Goal: Transaction & Acquisition: Book appointment/travel/reservation

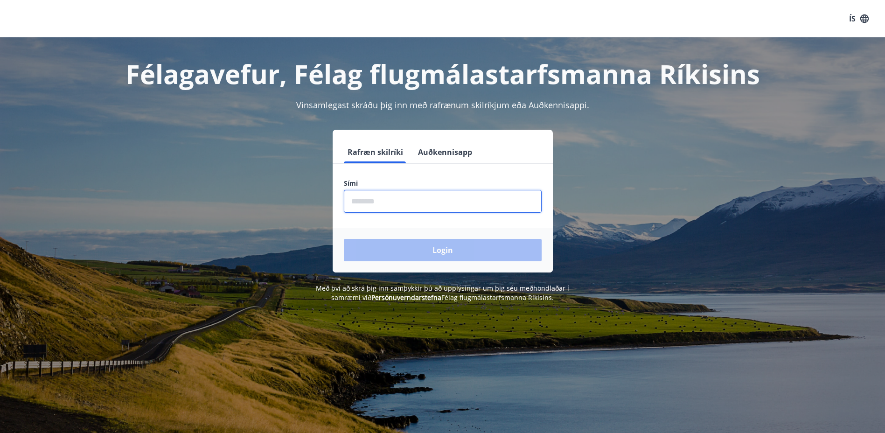
drag, startPoint x: 414, startPoint y: 206, endPoint x: 421, endPoint y: 15, distance: 191.0
click at [421, 15] on div "ÍS Félagavefur, Félag flugmálastarfsmanna Ríkisins Vinsamlegast skráðu þig inn …" at bounding box center [442, 235] width 885 height 470
type input "********"
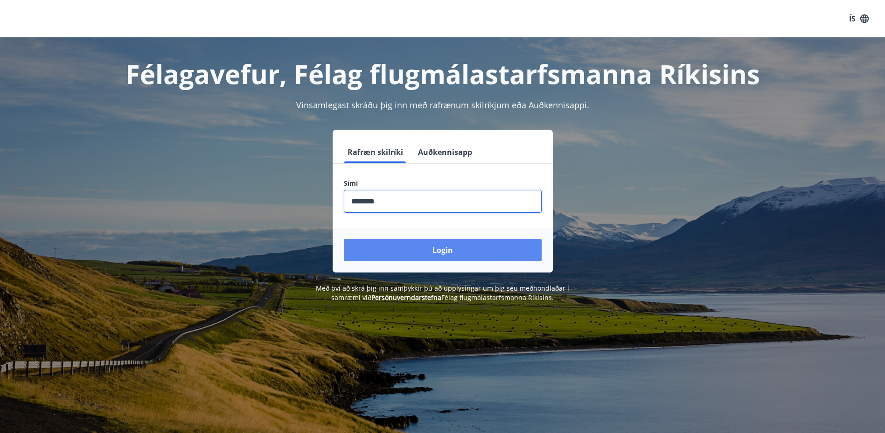
click at [402, 246] on button "Login" at bounding box center [443, 250] width 198 height 22
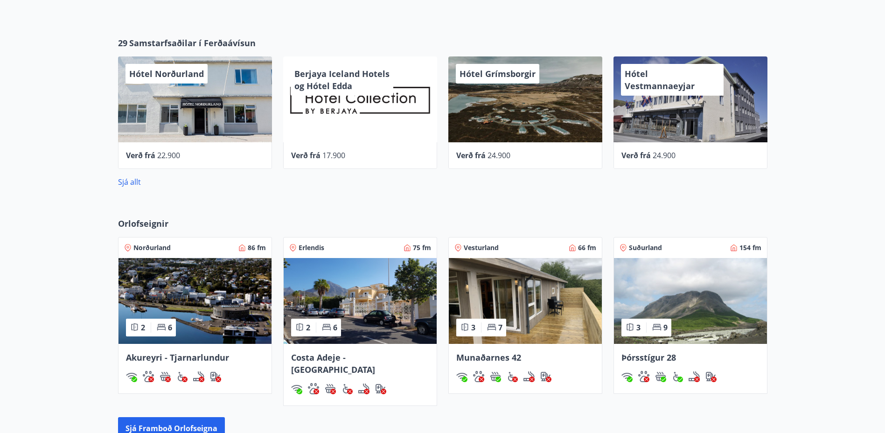
scroll to position [327, 0]
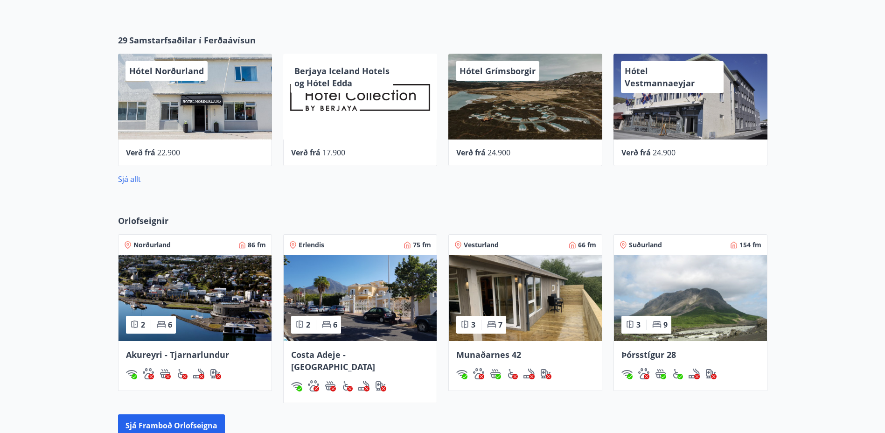
click at [224, 300] on img at bounding box center [195, 298] width 153 height 86
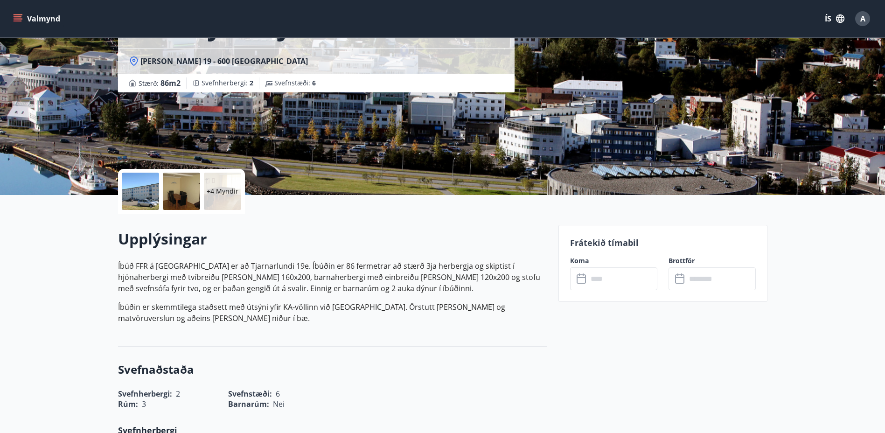
scroll to position [93, 0]
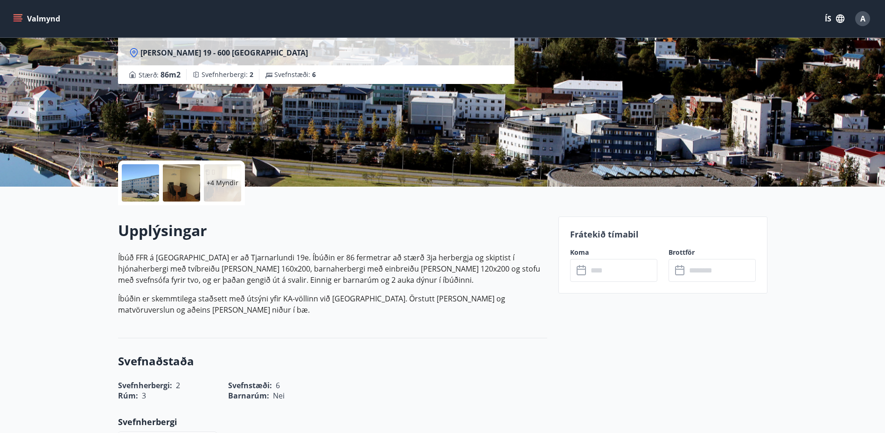
click at [588, 269] on input "text" at bounding box center [623, 270] width 70 height 23
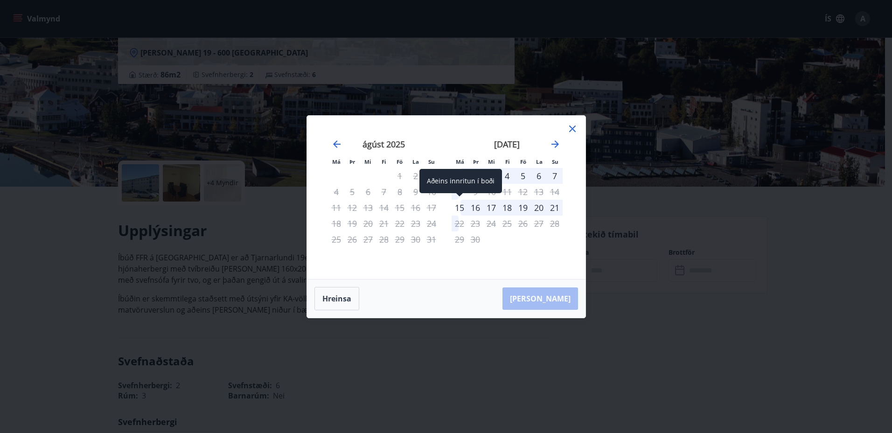
click at [458, 205] on div "15" at bounding box center [460, 208] width 16 height 16
click at [480, 207] on div "16" at bounding box center [476, 208] width 16 height 16
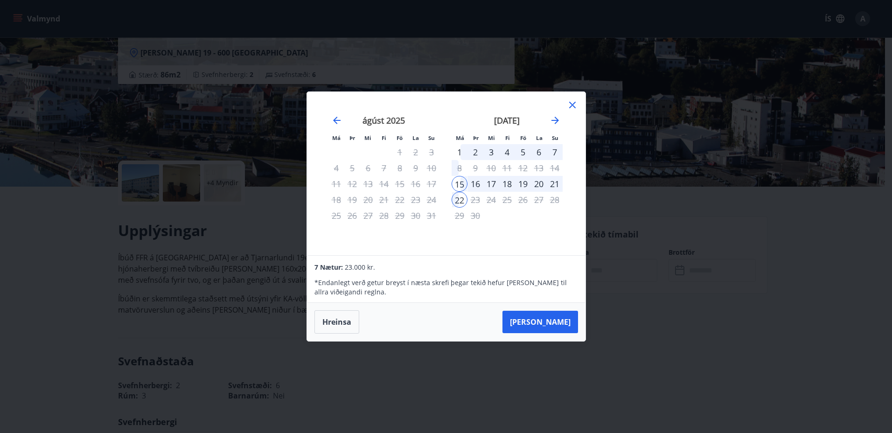
click at [524, 182] on div "19" at bounding box center [523, 184] width 16 height 16
click at [333, 322] on button "Hreinsa" at bounding box center [337, 321] width 45 height 23
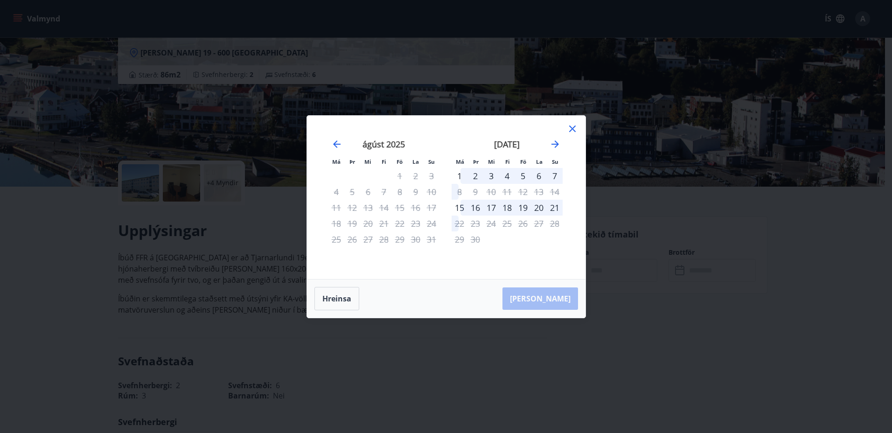
drag, startPoint x: 572, startPoint y: 133, endPoint x: 564, endPoint y: 129, distance: 9.0
click at [572, 132] on icon at bounding box center [572, 128] width 11 height 11
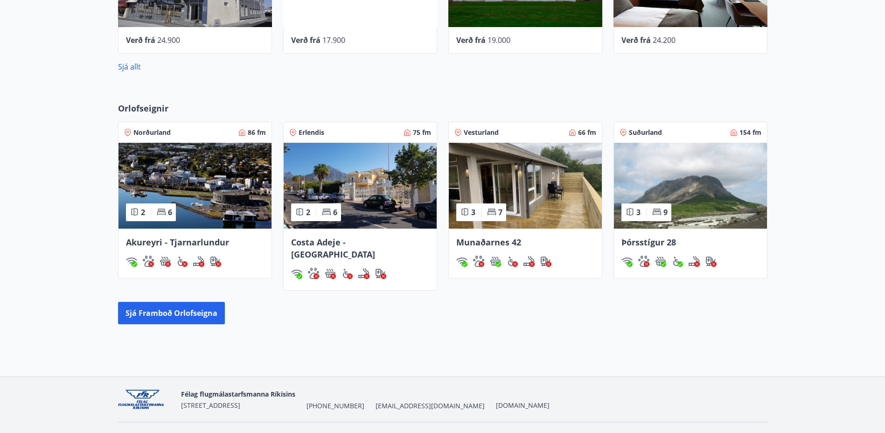
scroll to position [449, 0]
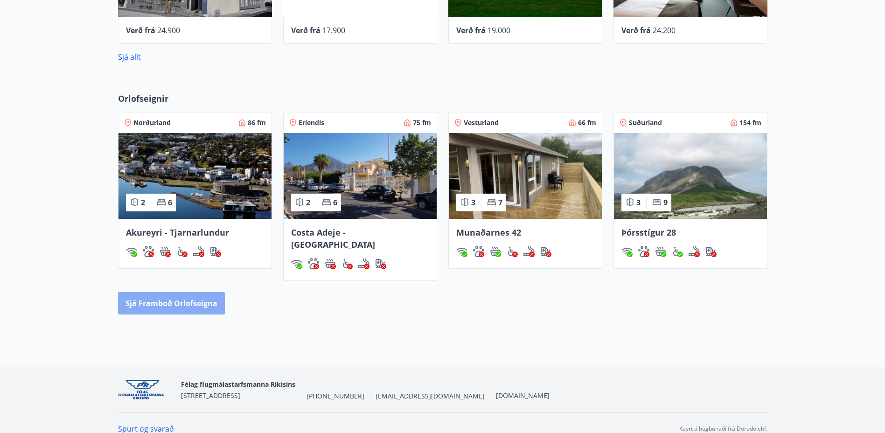
click at [171, 292] on button "Sjá framboð orlofseigna" at bounding box center [171, 303] width 107 height 22
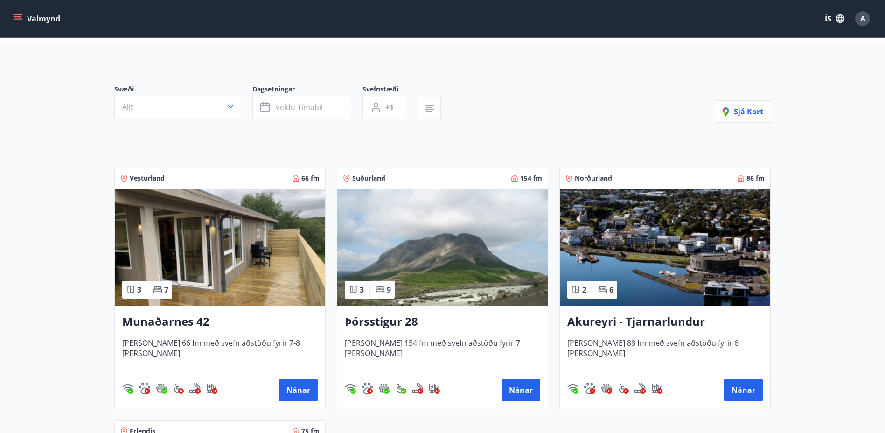
click at [737, 239] on img at bounding box center [665, 248] width 210 height 118
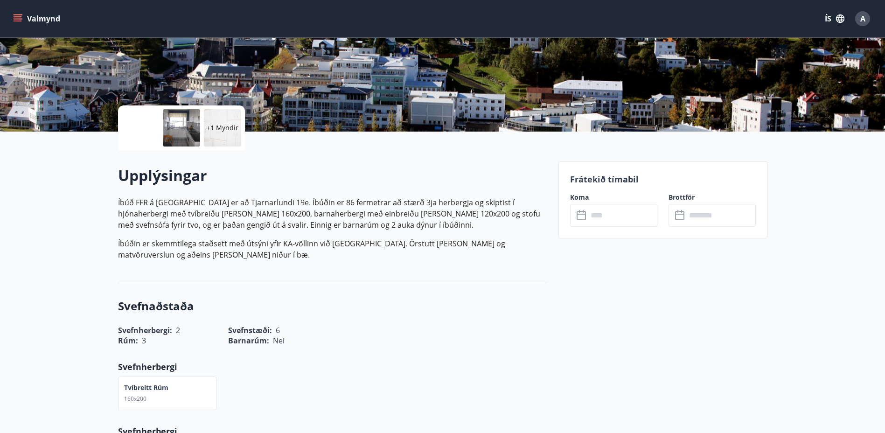
scroll to position [140, 0]
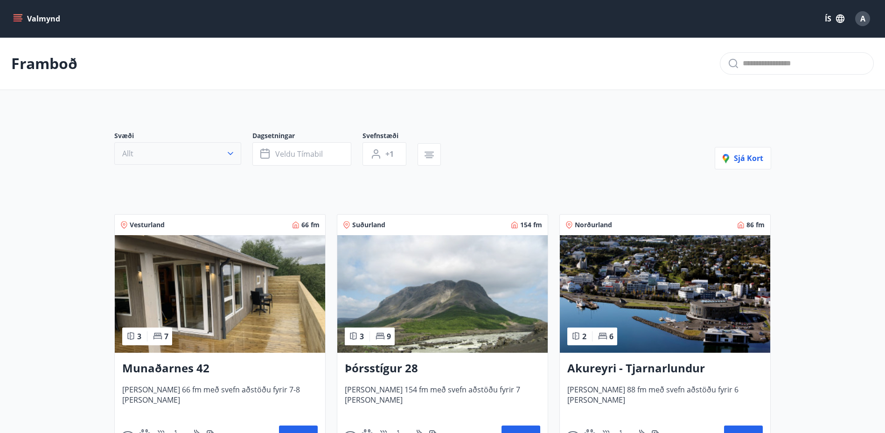
click at [183, 147] on button "Allt" at bounding box center [177, 153] width 127 height 22
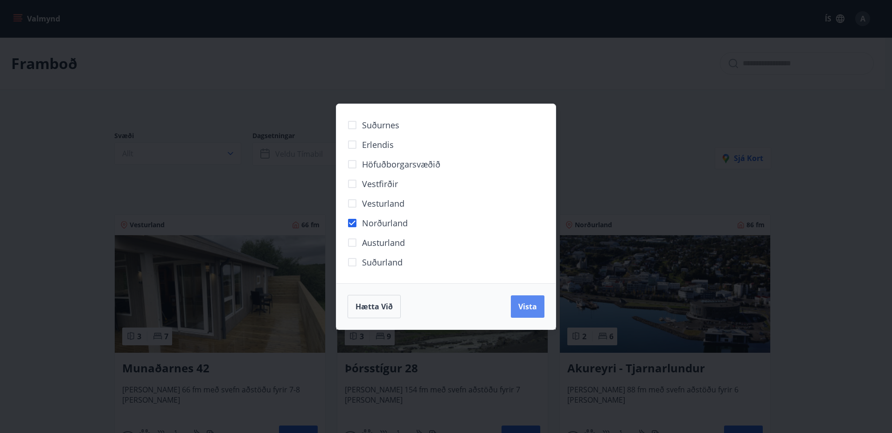
click at [515, 304] on button "Vista" at bounding box center [528, 306] width 34 height 22
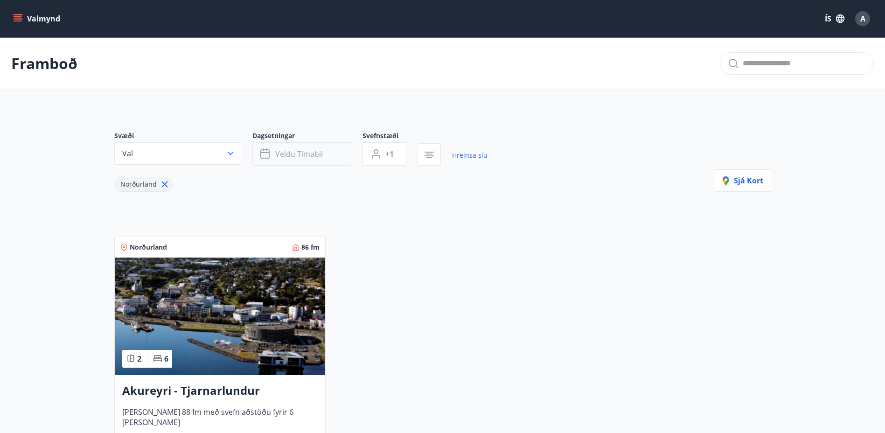
click at [290, 154] on span "Veldu tímabil" at bounding box center [299, 154] width 48 height 10
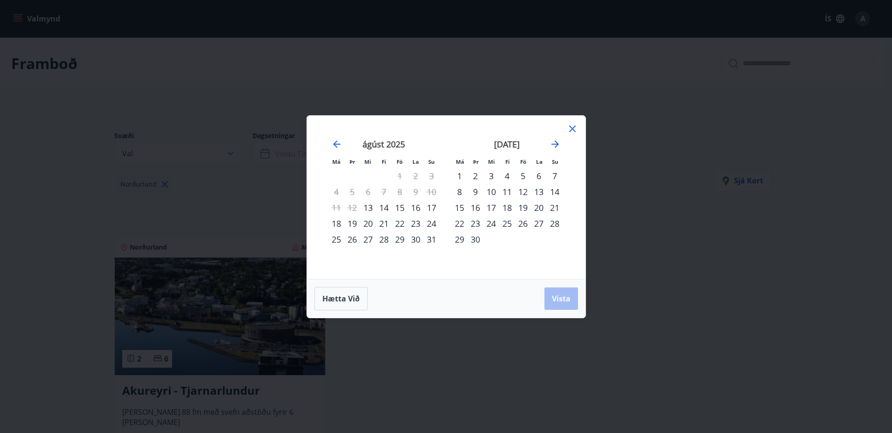
click at [553, 189] on div "14" at bounding box center [555, 192] width 16 height 16
click at [573, 314] on div "Hætta við Vista" at bounding box center [446, 298] width 279 height 39
click at [566, 300] on span "Vista" at bounding box center [561, 299] width 19 height 10
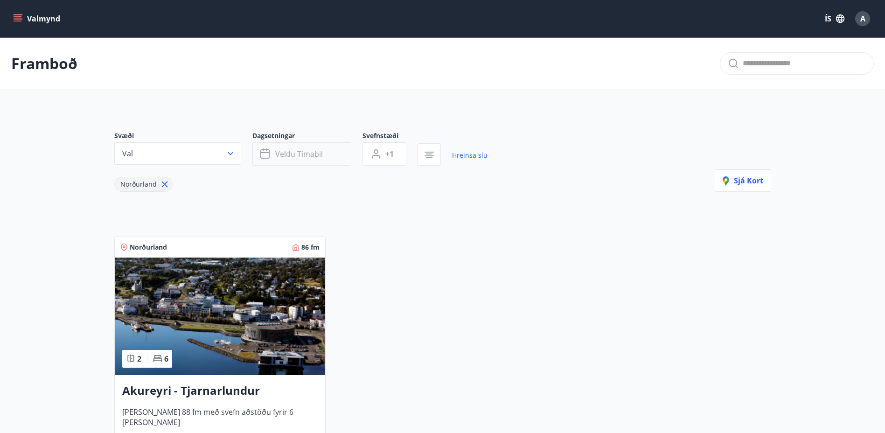
click at [286, 152] on span "Veldu tímabil" at bounding box center [299, 154] width 48 height 10
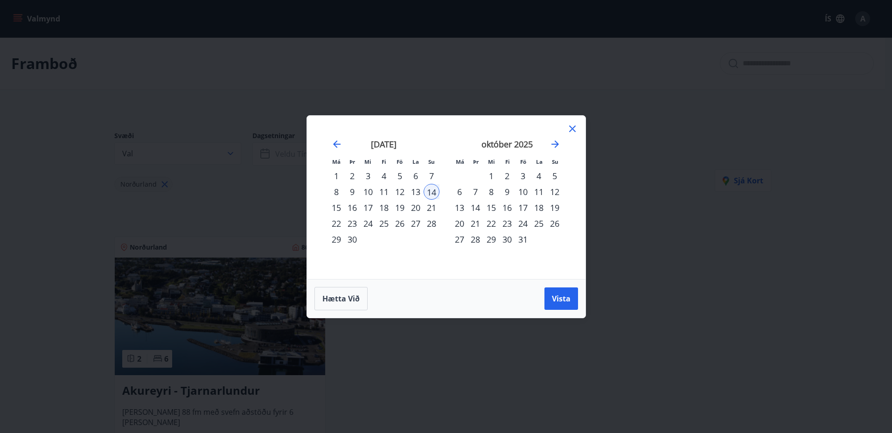
click at [398, 205] on div "19" at bounding box center [400, 208] width 16 height 16
click at [562, 302] on span "Vista" at bounding box center [561, 299] width 19 height 10
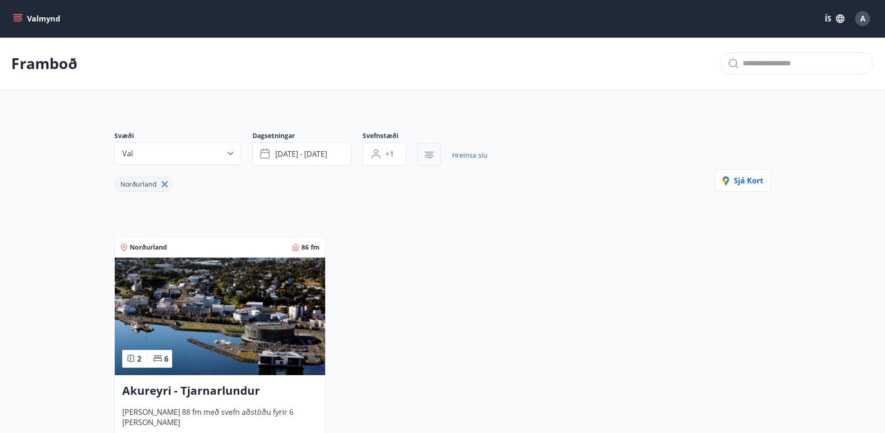
click at [425, 155] on icon "button" at bounding box center [429, 155] width 9 height 1
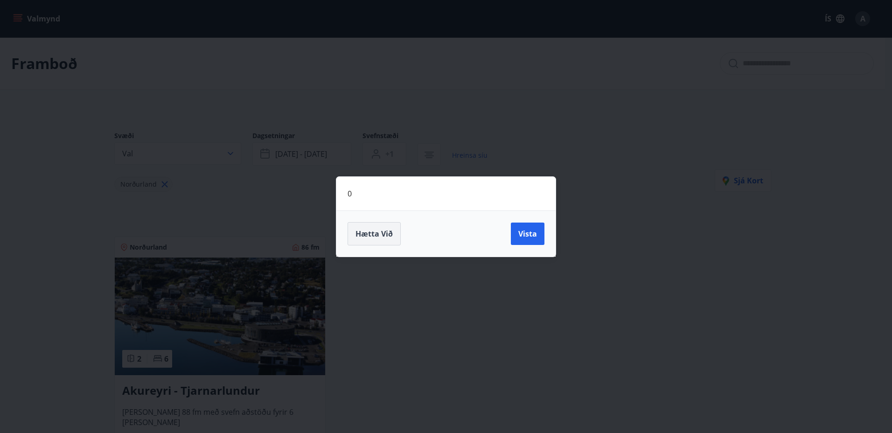
click at [385, 224] on button "Hætta við" at bounding box center [374, 233] width 53 height 23
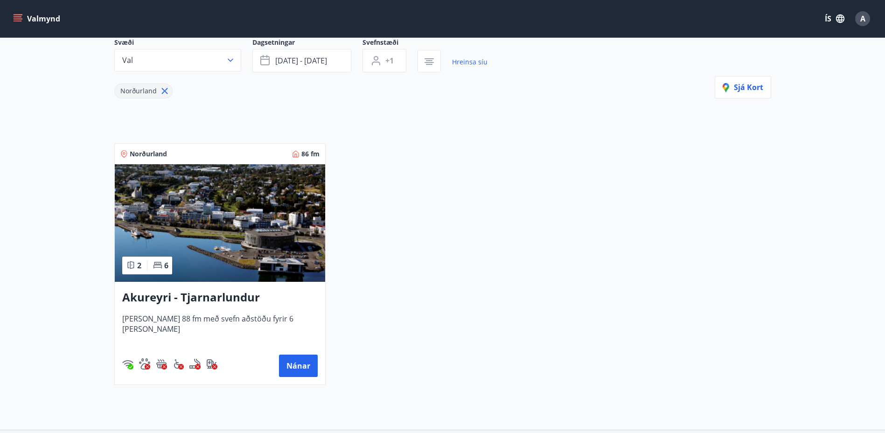
click at [236, 199] on img at bounding box center [220, 223] width 210 height 118
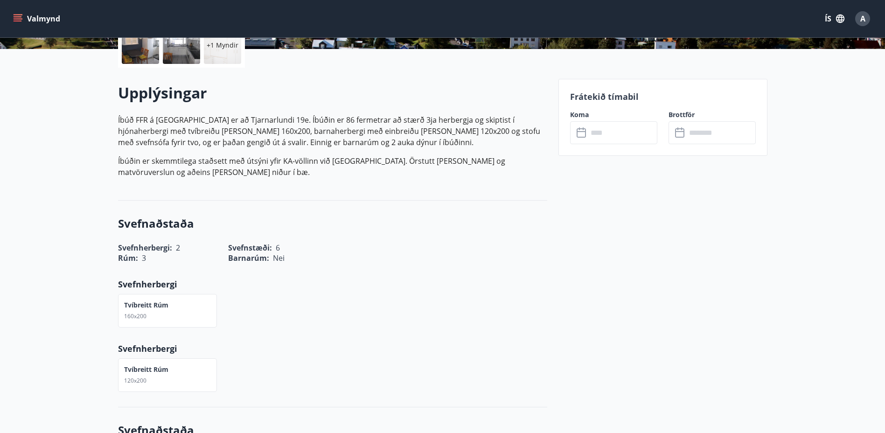
scroll to position [233, 0]
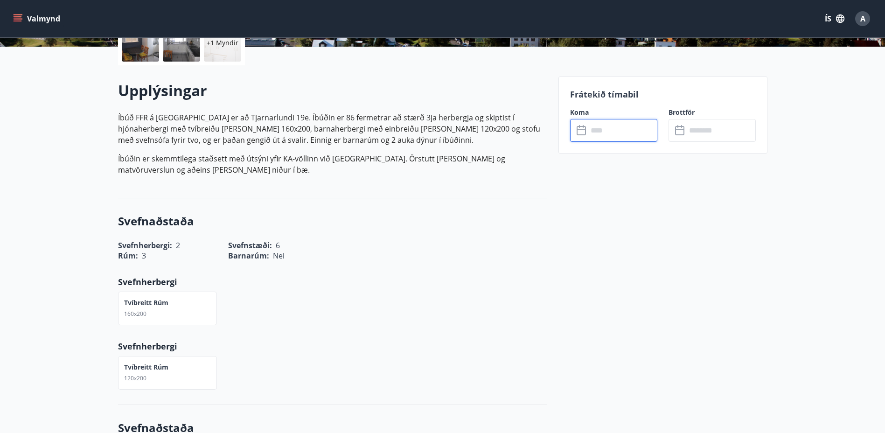
click at [600, 134] on input "text" at bounding box center [623, 130] width 70 height 23
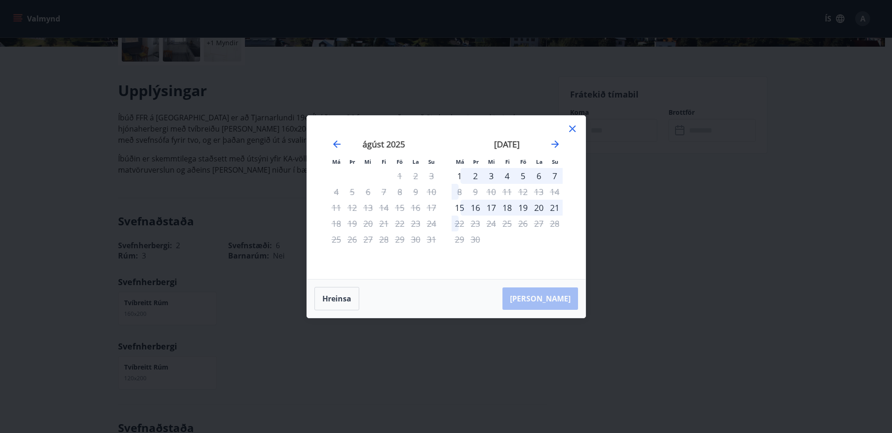
click at [574, 131] on icon at bounding box center [572, 129] width 7 height 7
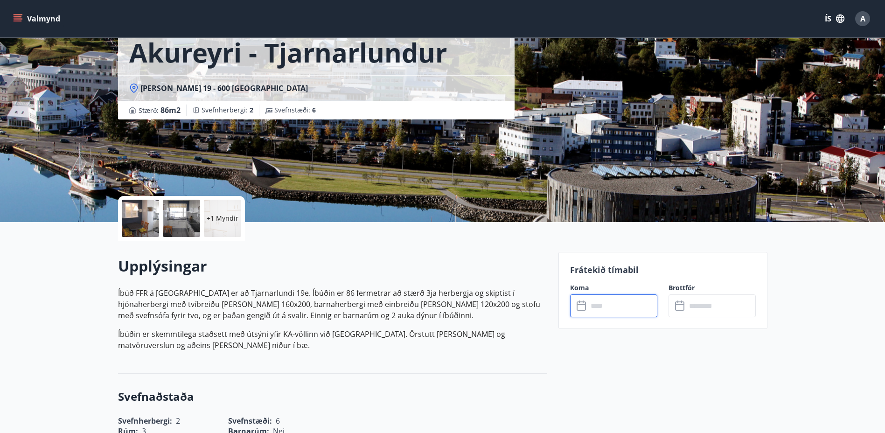
scroll to position [0, 0]
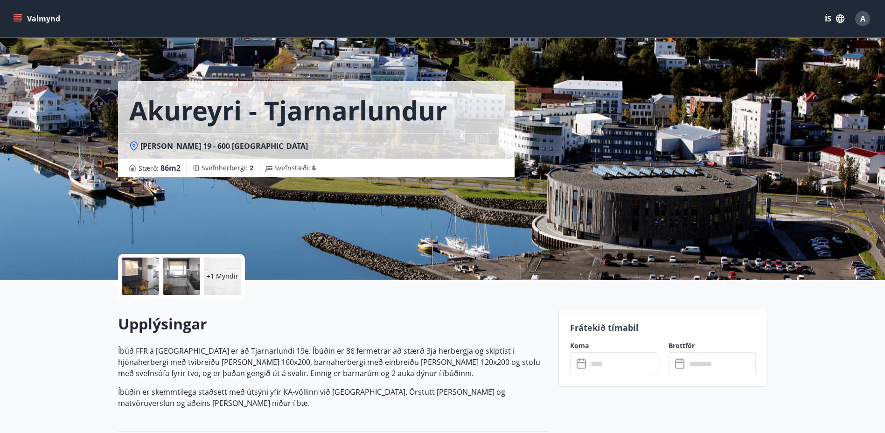
click at [24, 14] on button "Valmynd" at bounding box center [37, 18] width 53 height 17
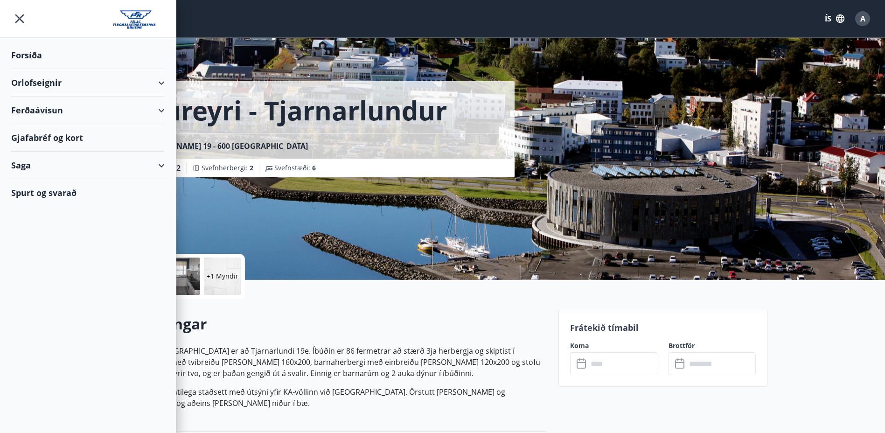
click at [34, 50] on div "Forsíða" at bounding box center [88, 56] width 154 height 28
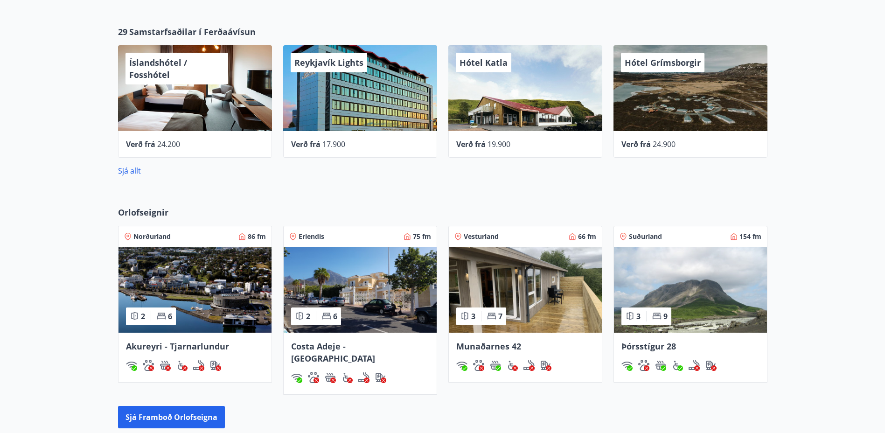
scroll to position [402, 0]
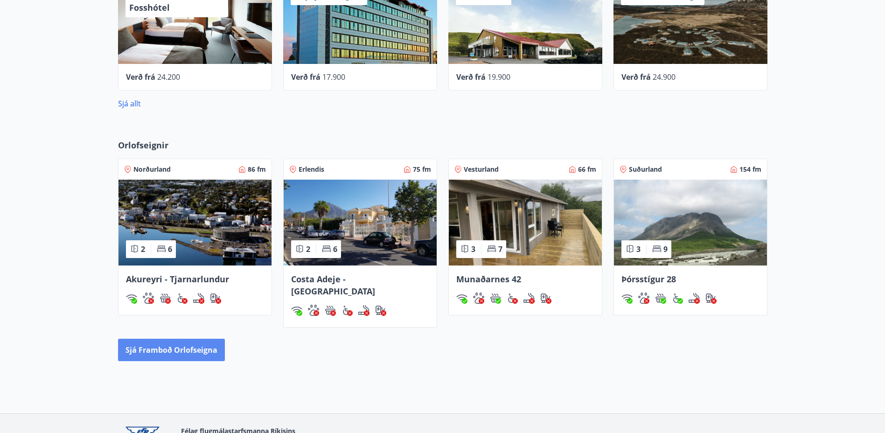
click at [182, 339] on button "Sjá framboð orlofseigna" at bounding box center [171, 350] width 107 height 22
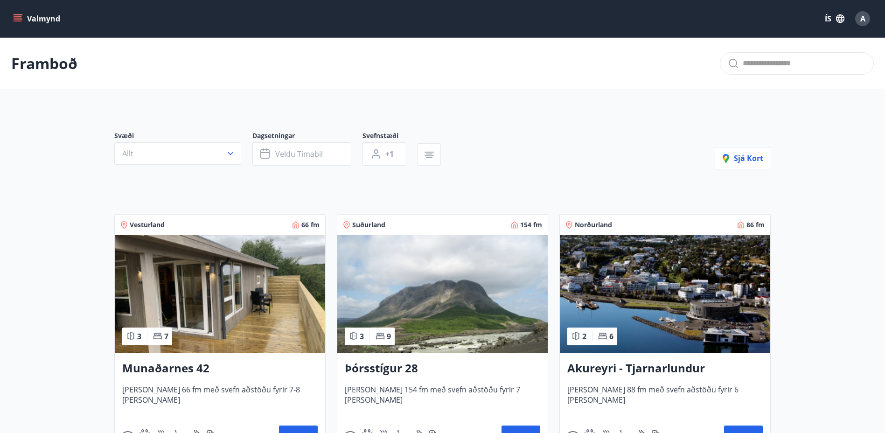
click at [34, 14] on button "Valmynd" at bounding box center [37, 18] width 53 height 17
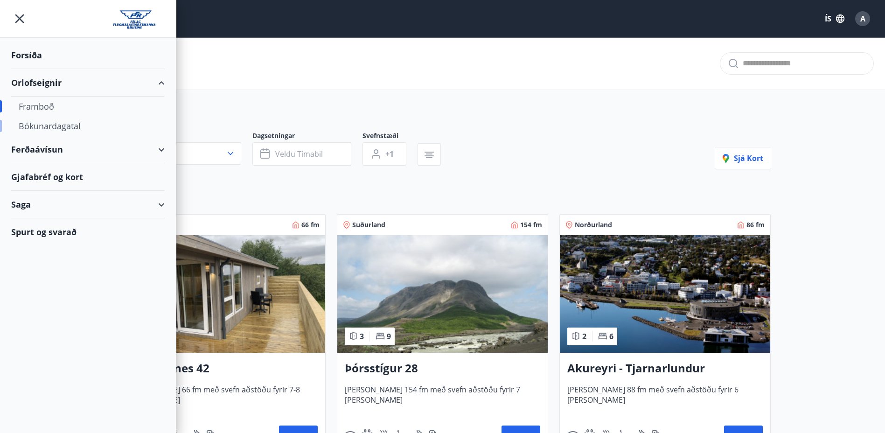
click at [59, 125] on div "Bókunardagatal" at bounding box center [88, 126] width 139 height 20
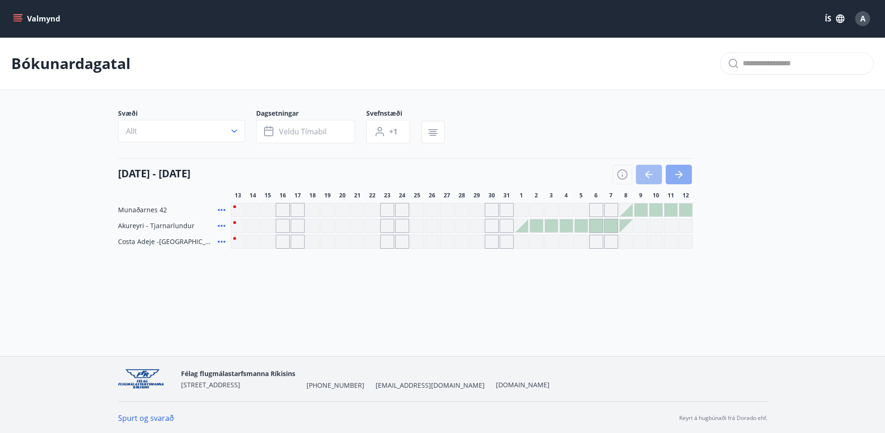
click at [684, 178] on icon "button" at bounding box center [678, 174] width 11 height 11
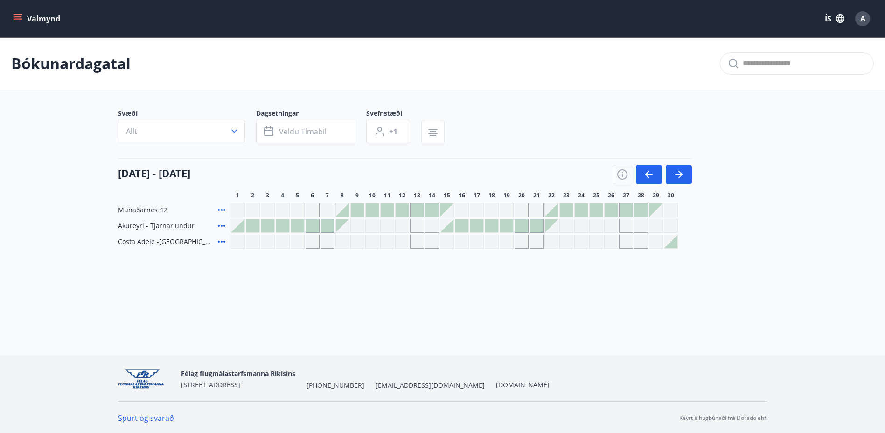
click at [432, 227] on div "Gráir dagar eru ekki bókanlegir" at bounding box center [432, 226] width 14 height 14
click at [448, 228] on div at bounding box center [447, 225] width 13 height 13
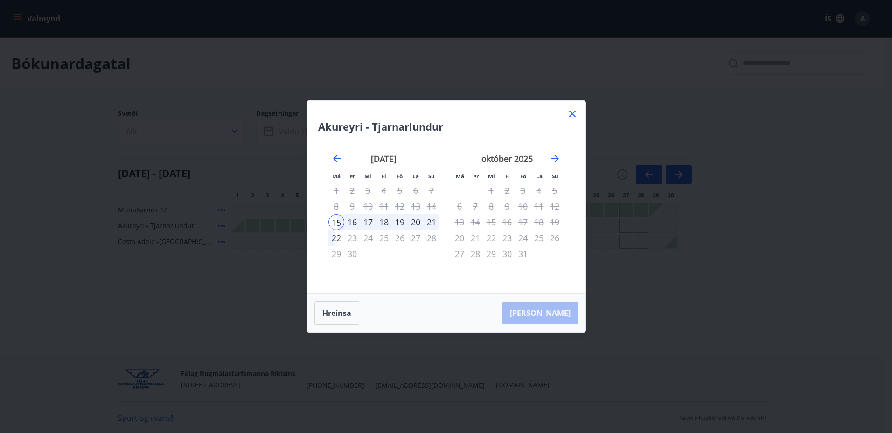
click at [399, 221] on div "19" at bounding box center [400, 222] width 16 height 16
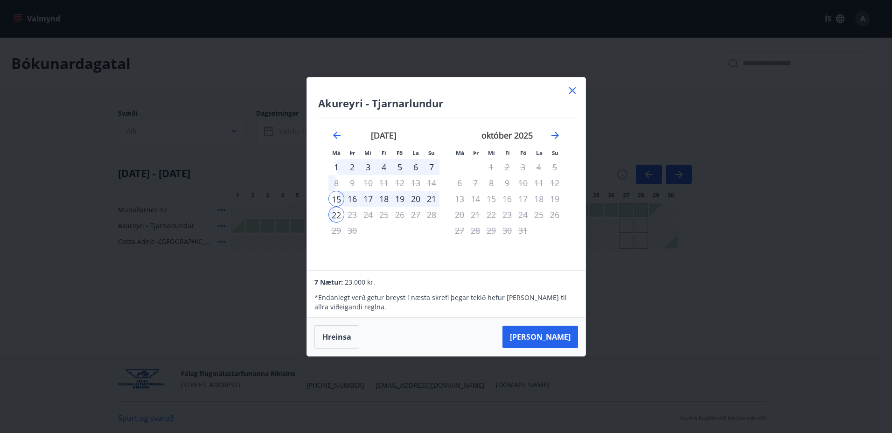
click at [402, 197] on div "19" at bounding box center [400, 199] width 16 height 16
click at [404, 197] on div "19" at bounding box center [400, 199] width 16 height 16
click at [350, 194] on div "16" at bounding box center [352, 199] width 16 height 16
click at [341, 338] on button "Hreinsa" at bounding box center [337, 336] width 45 height 23
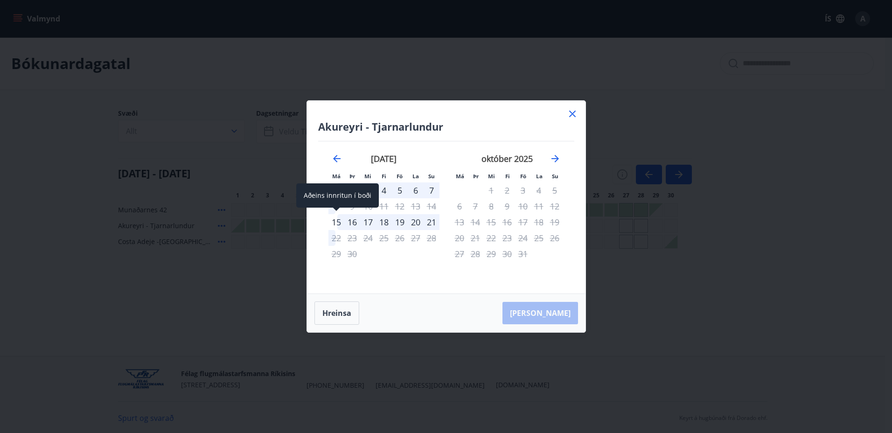
click at [338, 224] on div "15" at bounding box center [337, 222] width 16 height 16
click at [403, 221] on div "19" at bounding box center [400, 222] width 16 height 16
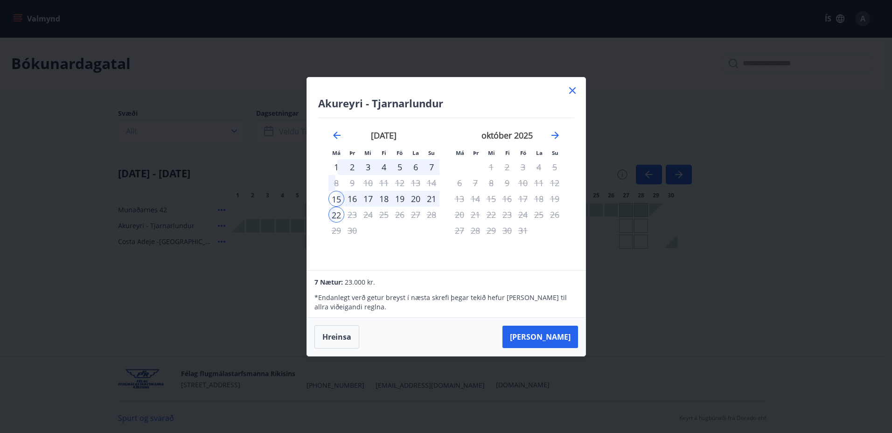
click at [402, 199] on div "19" at bounding box center [400, 199] width 16 height 16
click at [349, 336] on button "Hreinsa" at bounding box center [337, 336] width 45 height 23
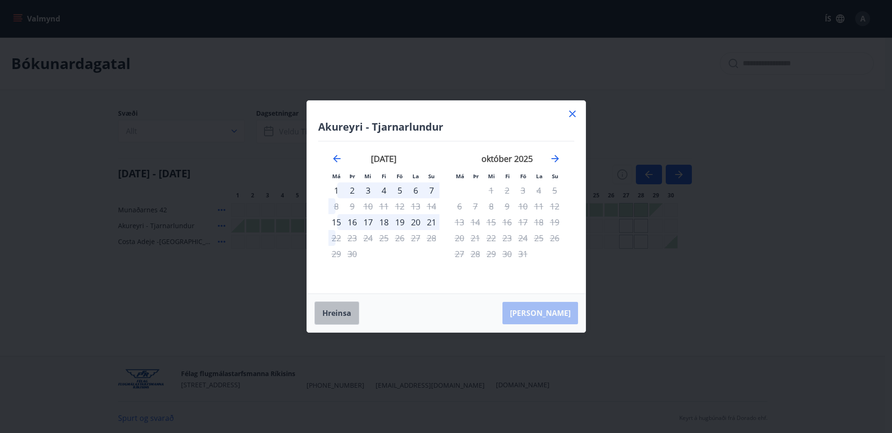
drag, startPoint x: 351, startPoint y: 315, endPoint x: 510, endPoint y: 204, distance: 193.7
click at [353, 315] on button "Hreinsa" at bounding box center [337, 312] width 45 height 23
click at [573, 115] on icon at bounding box center [572, 113] width 11 height 11
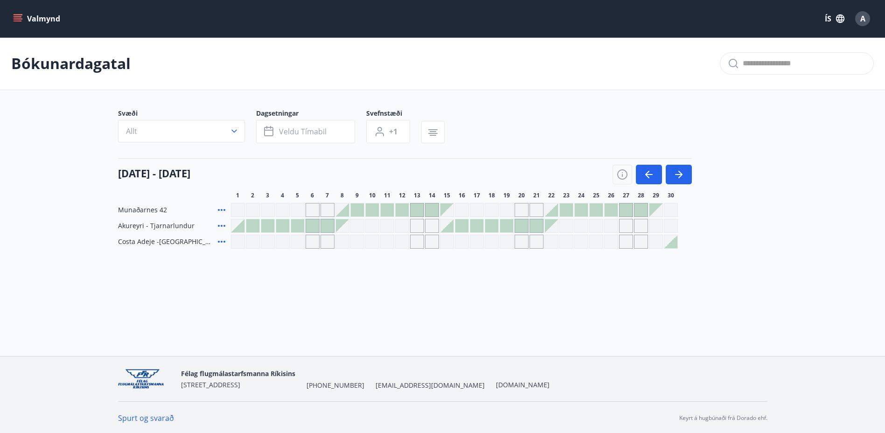
click at [432, 226] on div "Gráir dagar eru ekki bókanlegir" at bounding box center [432, 226] width 14 height 14
click at [443, 224] on div at bounding box center [447, 225] width 13 height 13
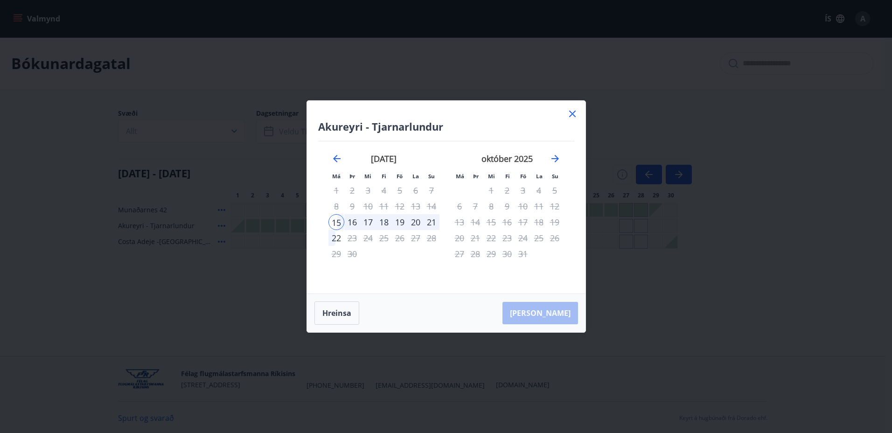
click at [400, 220] on div "19" at bounding box center [400, 222] width 16 height 16
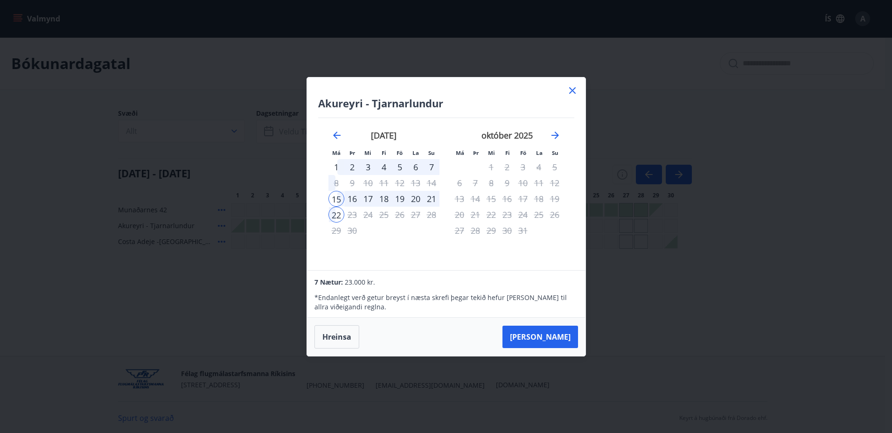
click at [399, 200] on div "19" at bounding box center [400, 199] width 16 height 16
click at [414, 198] on div "20" at bounding box center [416, 199] width 16 height 16
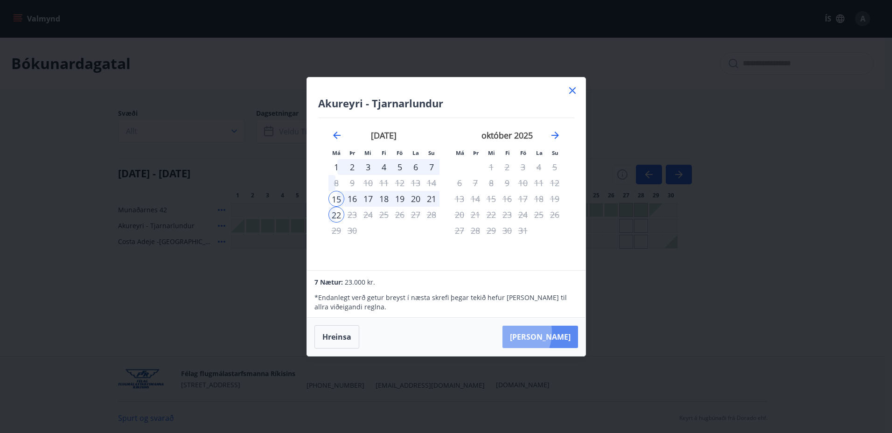
click at [536, 332] on button "Taka Frá" at bounding box center [541, 337] width 76 height 22
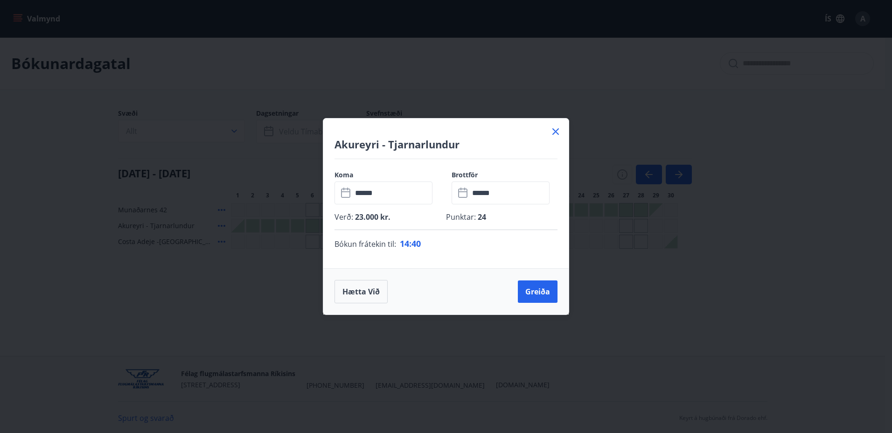
click at [475, 198] on input "******" at bounding box center [509, 193] width 80 height 23
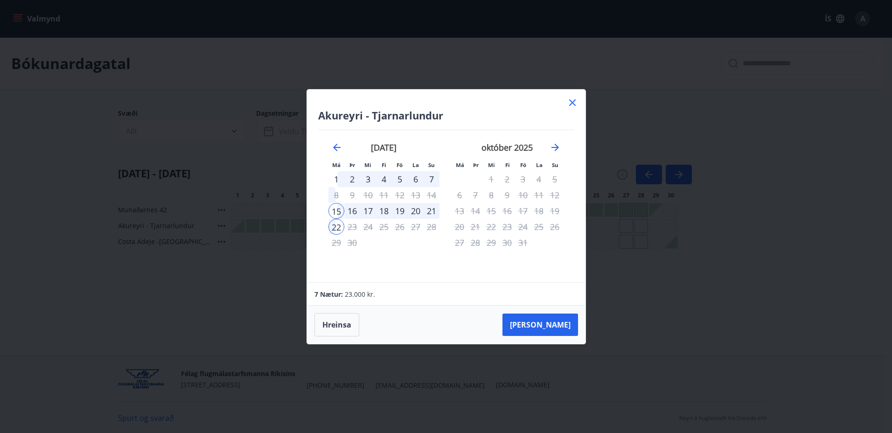
click at [401, 212] on div "19" at bounding box center [400, 211] width 16 height 16
click at [429, 210] on div "21" at bounding box center [432, 211] width 16 height 16
click at [408, 210] on div "20" at bounding box center [416, 211] width 16 height 16
click at [569, 103] on icon at bounding box center [572, 102] width 11 height 11
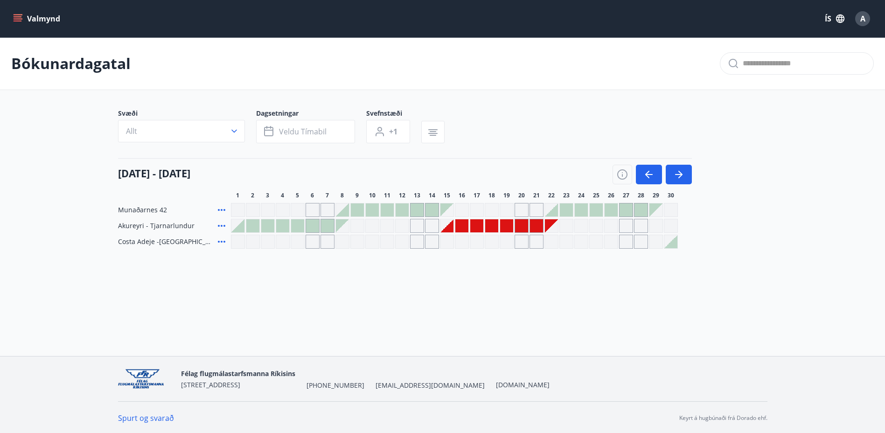
click at [595, 292] on div "Valmynd ÍS A Bókunardagatal Svæði Allt Dagsetningar Veldu tímabil Svefnstæði +1…" at bounding box center [442, 178] width 885 height 356
click at [524, 225] on div at bounding box center [521, 225] width 13 height 13
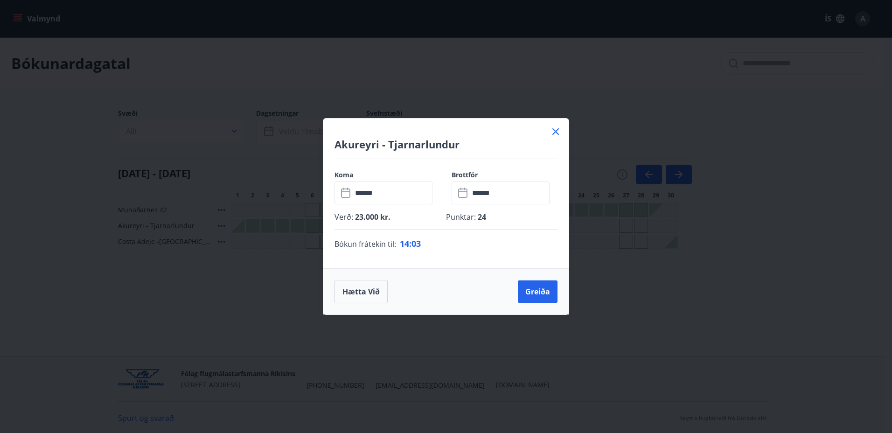
click at [463, 195] on icon at bounding box center [463, 193] width 11 height 11
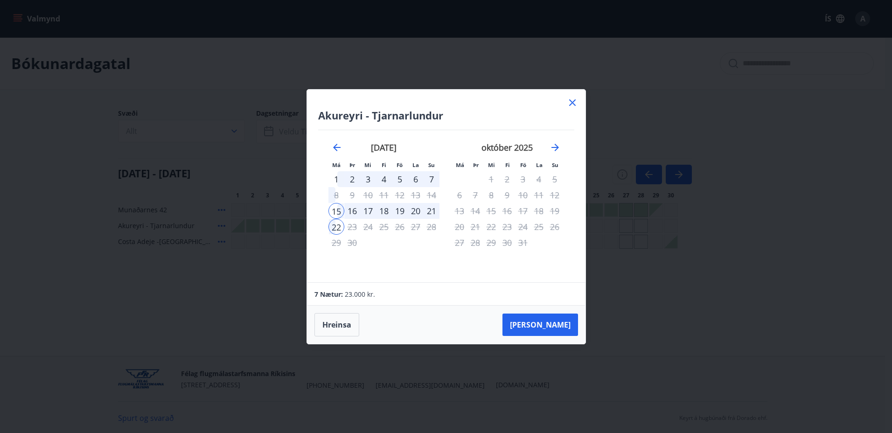
click at [401, 211] on div "19" at bounding box center [400, 211] width 16 height 16
click at [402, 211] on div "19" at bounding box center [400, 211] width 16 height 16
click at [382, 212] on div "18" at bounding box center [384, 211] width 16 height 16
drag, startPoint x: 404, startPoint y: 206, endPoint x: 421, endPoint y: 209, distance: 17.5
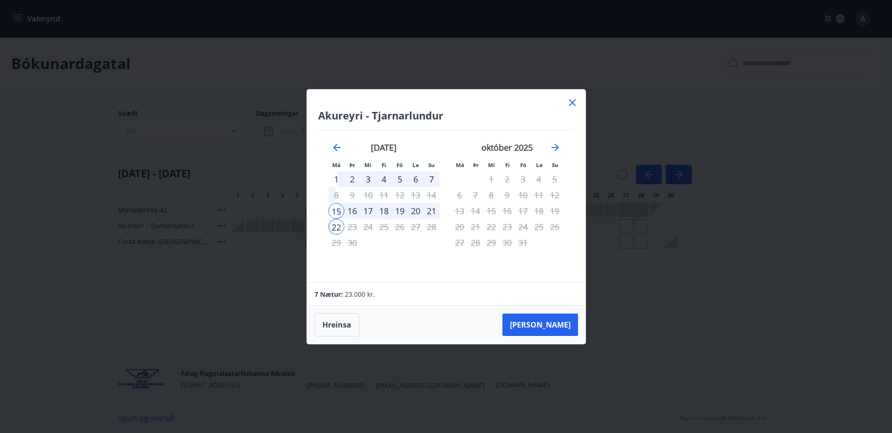
click at [406, 206] on div "19" at bounding box center [400, 211] width 16 height 16
click at [424, 209] on tr "15 16 17 18 19 20 21" at bounding box center [384, 211] width 111 height 16
click at [424, 210] on div "21" at bounding box center [432, 211] width 16 height 16
click at [425, 210] on div "21" at bounding box center [432, 211] width 16 height 16
drag, startPoint x: 425, startPoint y: 210, endPoint x: 430, endPoint y: 210, distance: 5.2
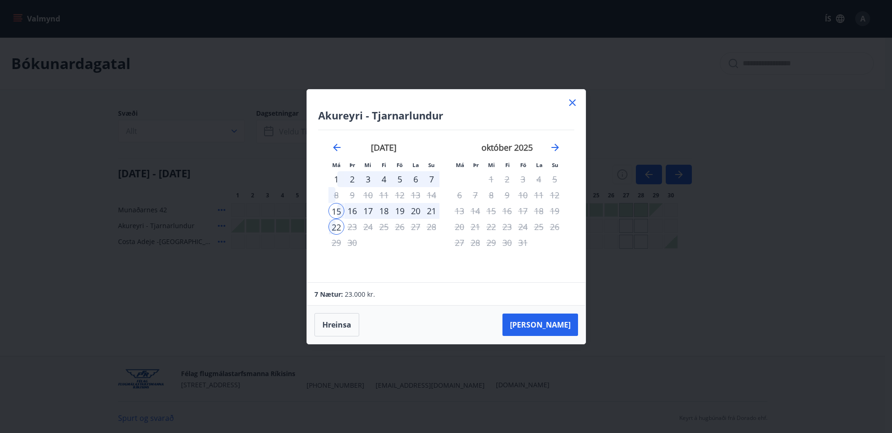
click at [426, 210] on div "21" at bounding box center [432, 211] width 16 height 16
click at [430, 210] on div "21" at bounding box center [432, 211] width 16 height 16
drag, startPoint x: 421, startPoint y: 210, endPoint x: 414, endPoint y: 210, distance: 7.5
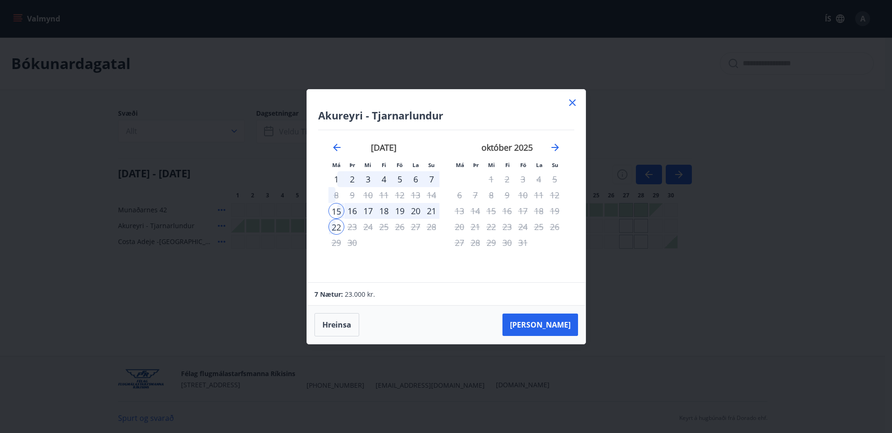
click at [417, 210] on tr "15 16 17 18 19 20 21" at bounding box center [384, 211] width 111 height 16
click at [407, 211] on tr "15 16 17 18 19 20 21" at bounding box center [384, 211] width 111 height 16
click at [401, 211] on div "19" at bounding box center [400, 211] width 16 height 16
click at [396, 211] on div "19" at bounding box center [400, 211] width 16 height 16
drag, startPoint x: 393, startPoint y: 211, endPoint x: 385, endPoint y: 211, distance: 8.4
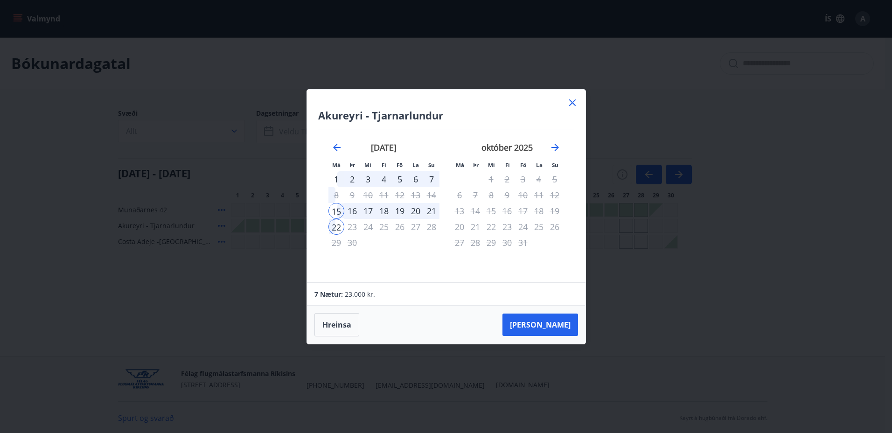
click at [392, 211] on div "19" at bounding box center [400, 211] width 16 height 16
click at [383, 211] on div "18" at bounding box center [384, 211] width 16 height 16
click at [379, 211] on div "18" at bounding box center [384, 211] width 16 height 16
click at [377, 211] on div "18" at bounding box center [384, 211] width 16 height 16
click at [376, 211] on div "18" at bounding box center [384, 211] width 16 height 16
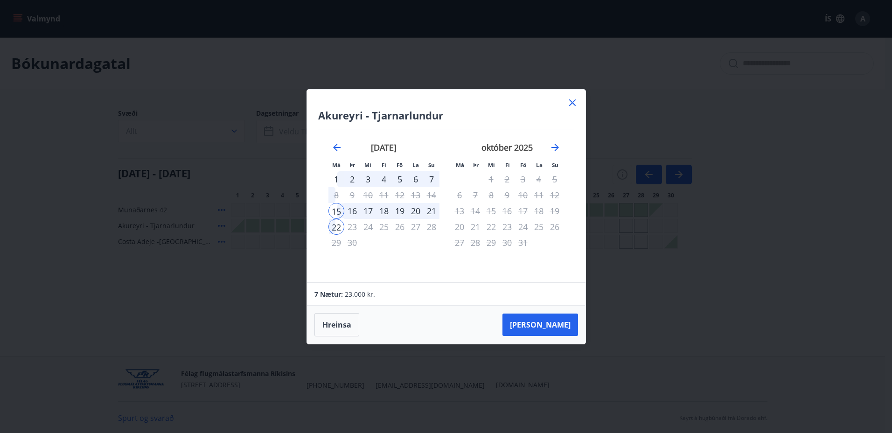
click at [374, 211] on div "17" at bounding box center [368, 211] width 16 height 16
click at [329, 321] on button "Hreinsa" at bounding box center [337, 324] width 45 height 23
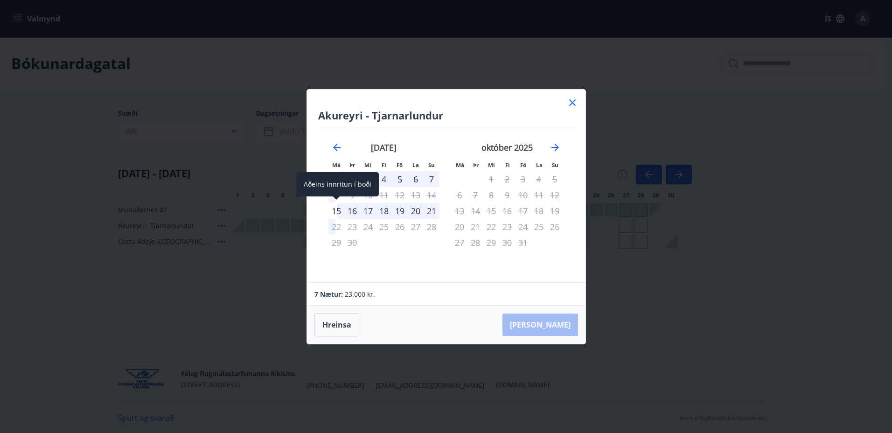
click at [341, 211] on div "15" at bounding box center [337, 211] width 16 height 16
click at [355, 211] on div "16" at bounding box center [352, 211] width 16 height 16
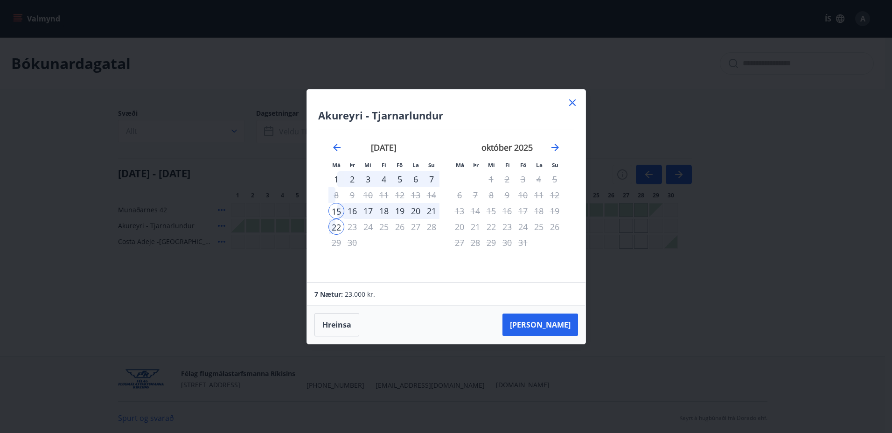
click at [369, 209] on div "17" at bounding box center [368, 211] width 16 height 16
click at [380, 209] on div "18" at bounding box center [384, 211] width 16 height 16
click at [329, 327] on button "Hreinsa" at bounding box center [337, 324] width 45 height 23
click at [570, 101] on icon at bounding box center [572, 102] width 7 height 7
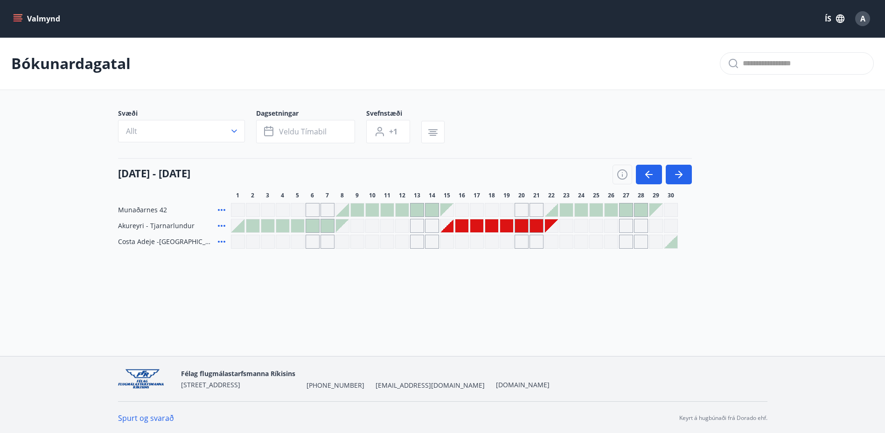
click at [864, 14] on span "A" at bounding box center [863, 19] width 5 height 10
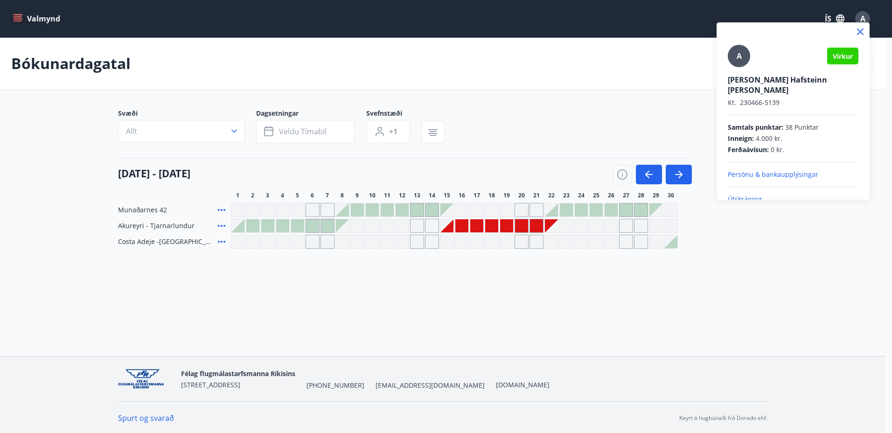
click at [864, 14] on div at bounding box center [446, 216] width 892 height 433
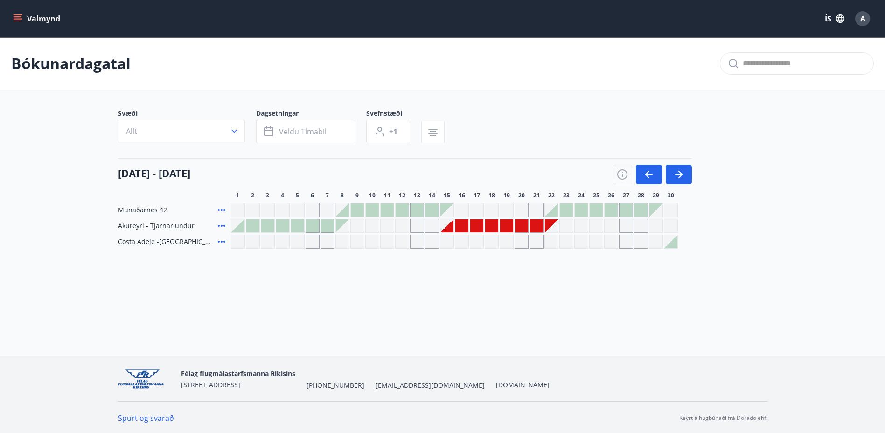
click at [16, 15] on icon "menu" at bounding box center [17, 18] width 9 height 9
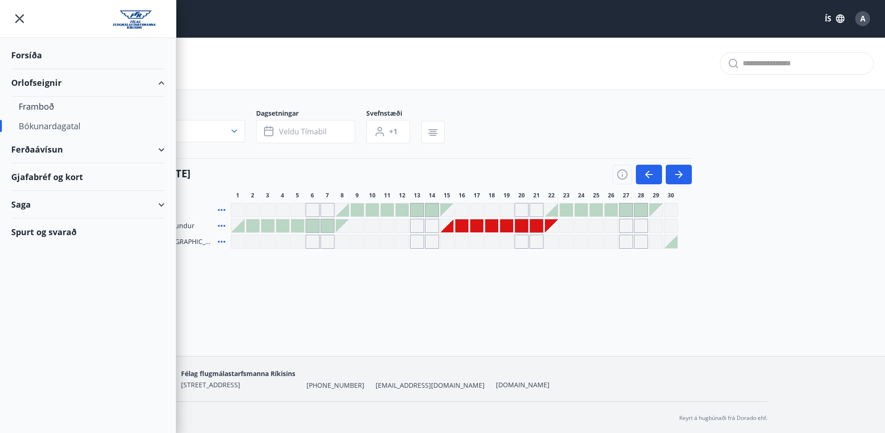
click at [26, 61] on div "Forsíða" at bounding box center [88, 56] width 154 height 28
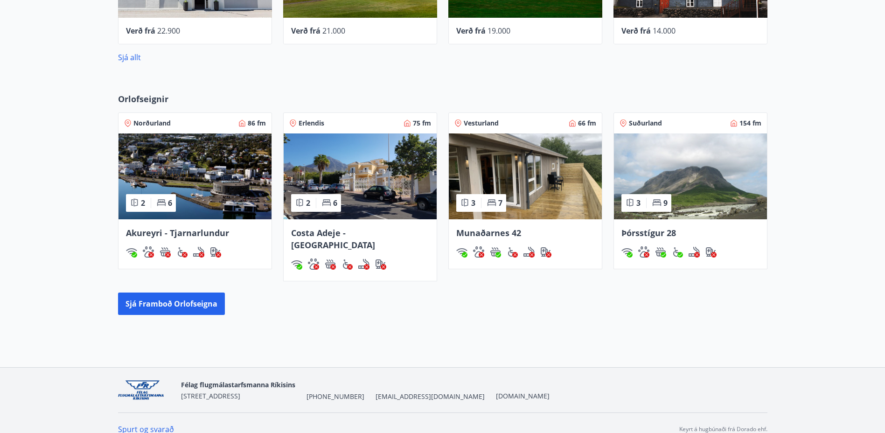
scroll to position [517, 0]
click at [196, 294] on button "Sjá framboð orlofseigna" at bounding box center [171, 303] width 107 height 22
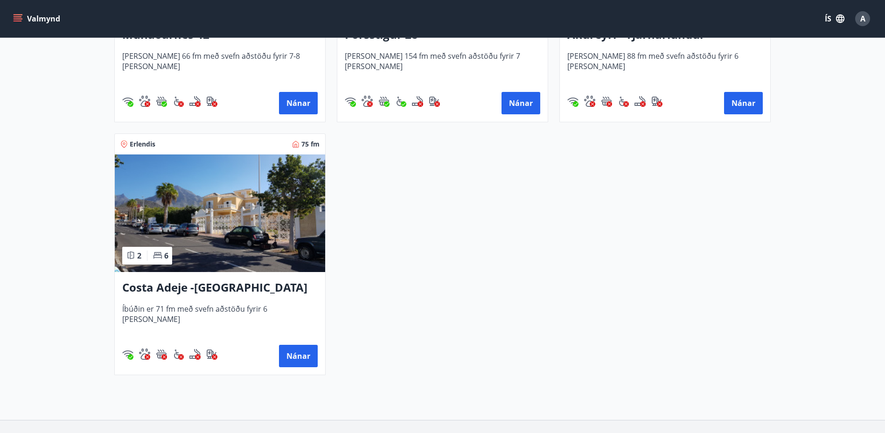
scroll to position [399, 0]
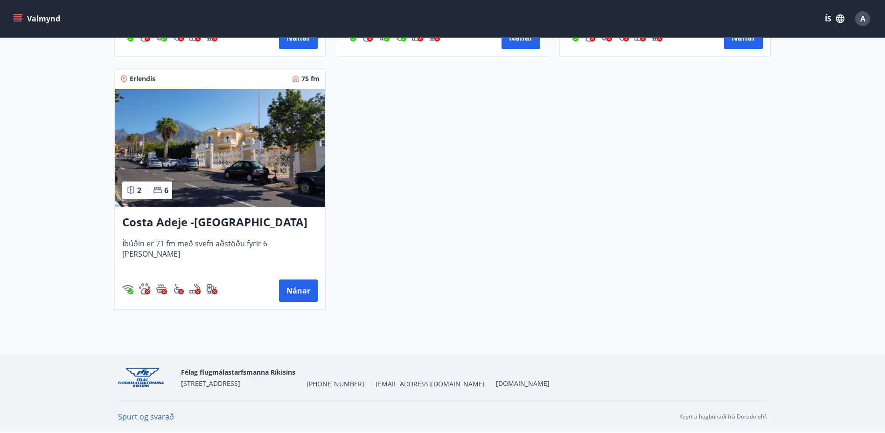
click at [145, 421] on link "Spurt og svarað" at bounding box center [146, 417] width 56 height 10
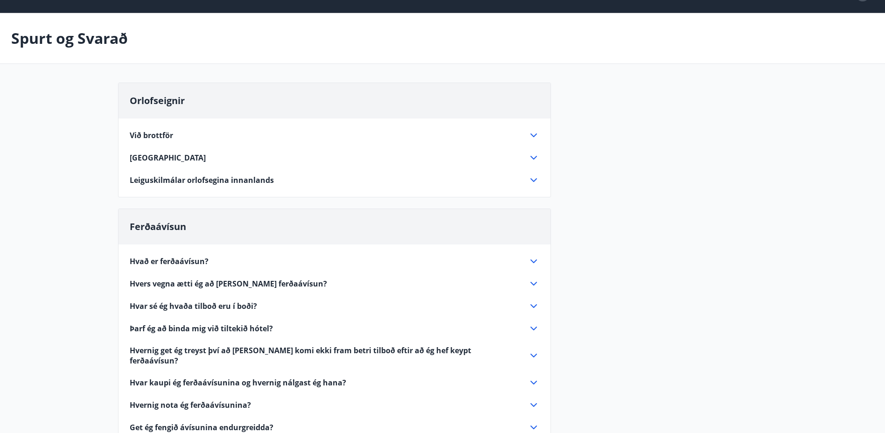
scroll to position [47, 0]
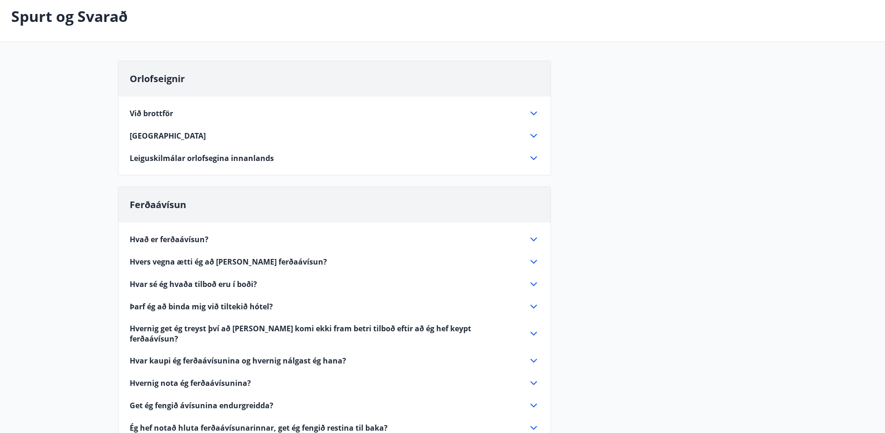
click at [535, 161] on icon at bounding box center [533, 158] width 11 height 11
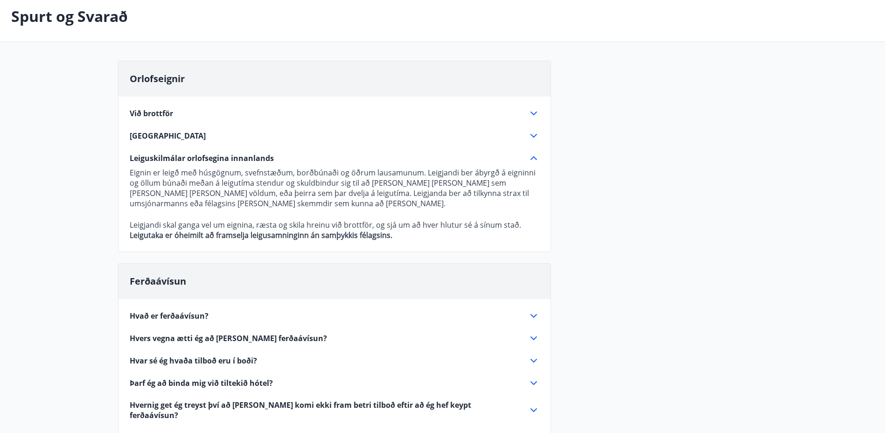
click at [536, 158] on icon at bounding box center [534, 158] width 7 height 4
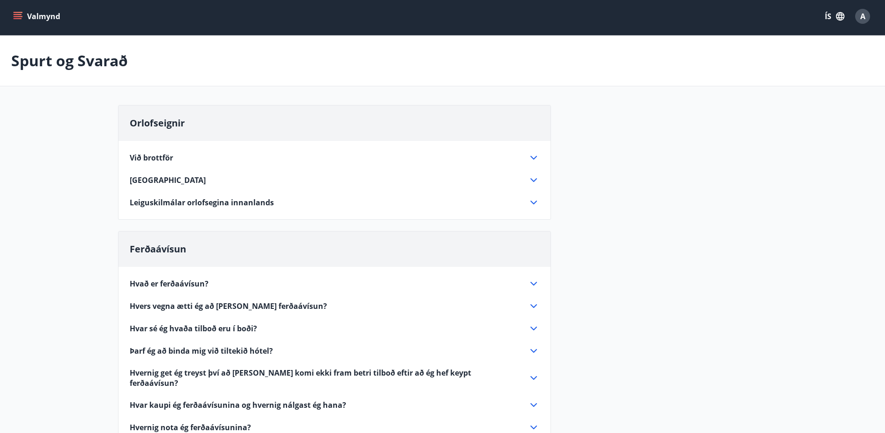
scroll to position [0, 0]
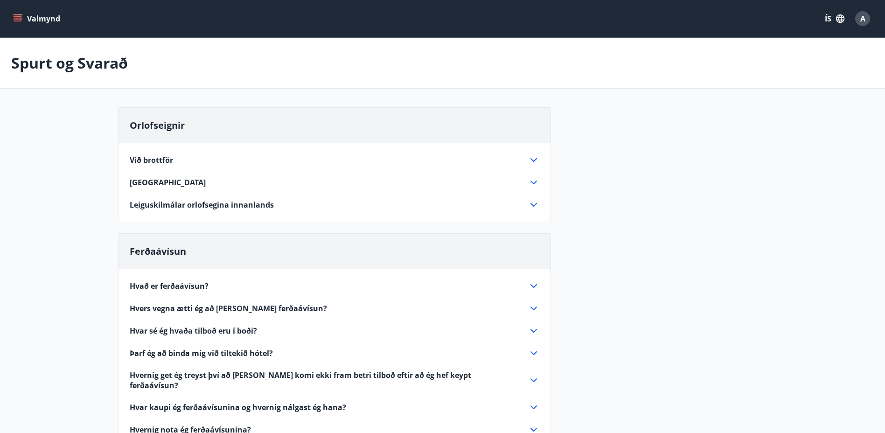
click at [25, 20] on button "Valmynd" at bounding box center [37, 18] width 53 height 17
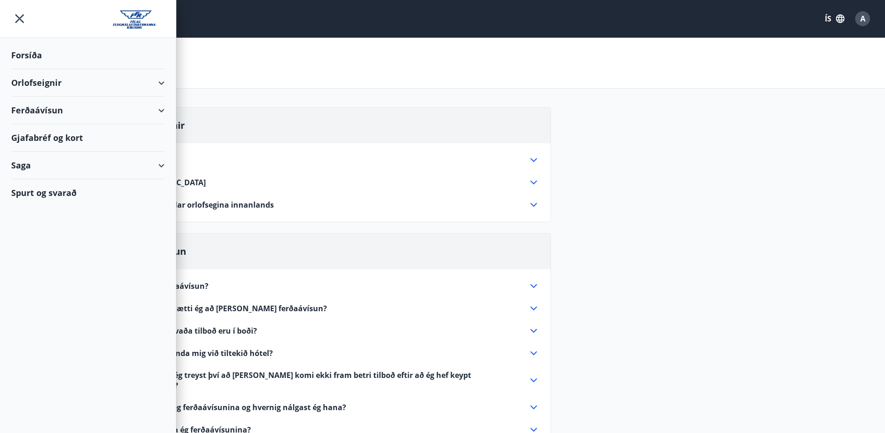
click at [160, 165] on div "Saga" at bounding box center [88, 166] width 154 height 28
click at [41, 230] on div "Umsóknir" at bounding box center [88, 228] width 139 height 20
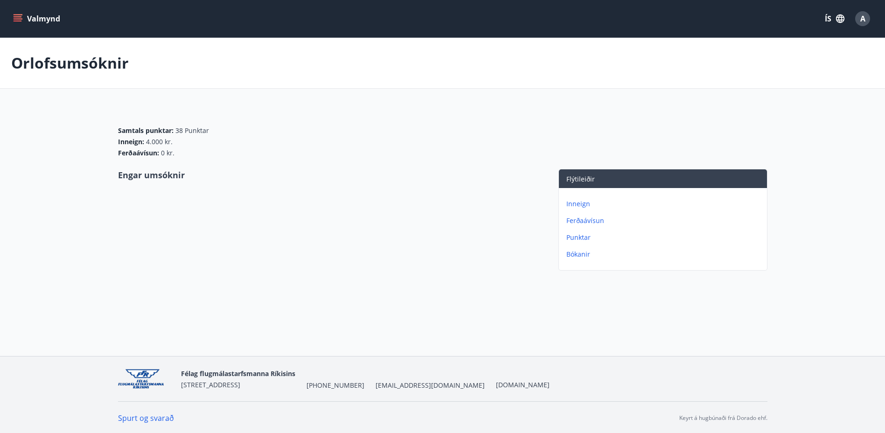
click at [18, 16] on icon "menu" at bounding box center [18, 16] width 8 height 1
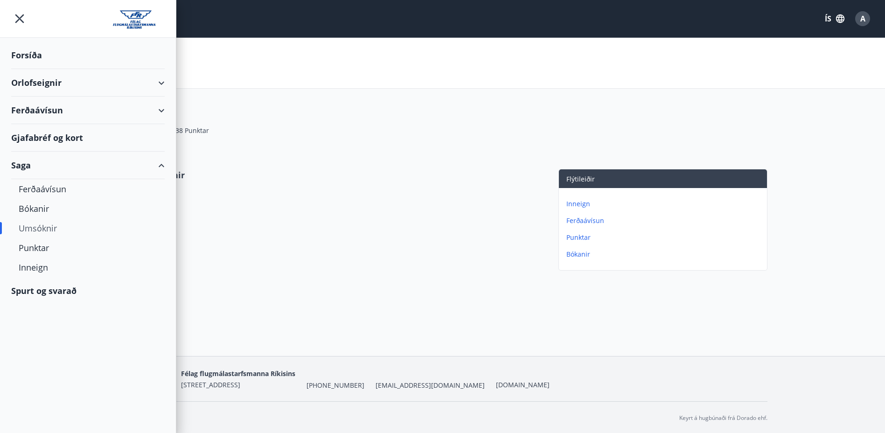
click at [163, 165] on div "Saga" at bounding box center [88, 166] width 154 height 28
click at [158, 82] on div "Orlofseignir" at bounding box center [88, 83] width 154 height 28
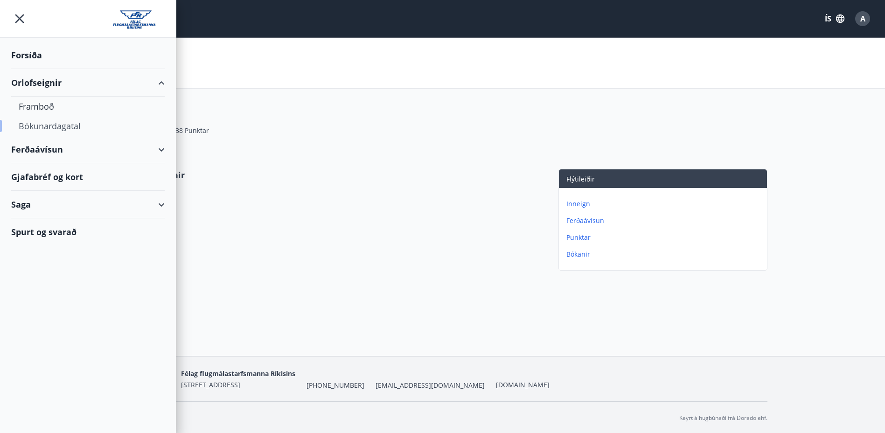
click at [60, 125] on div "Bókunardagatal" at bounding box center [88, 126] width 139 height 20
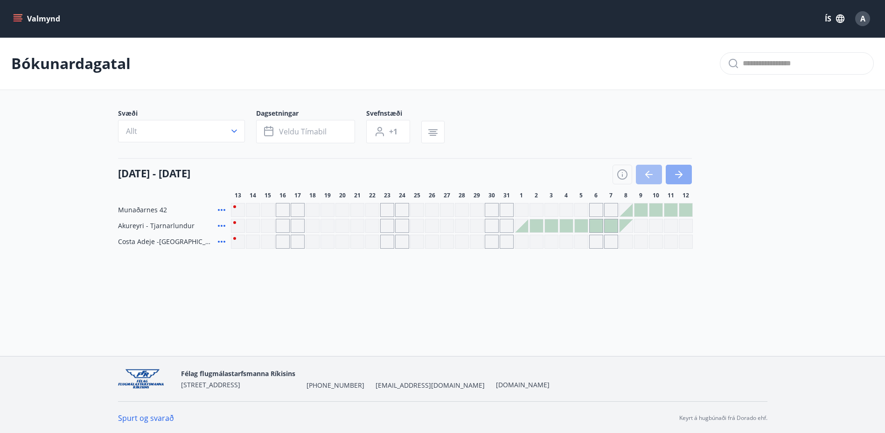
click at [680, 171] on icon "button" at bounding box center [678, 174] width 11 height 11
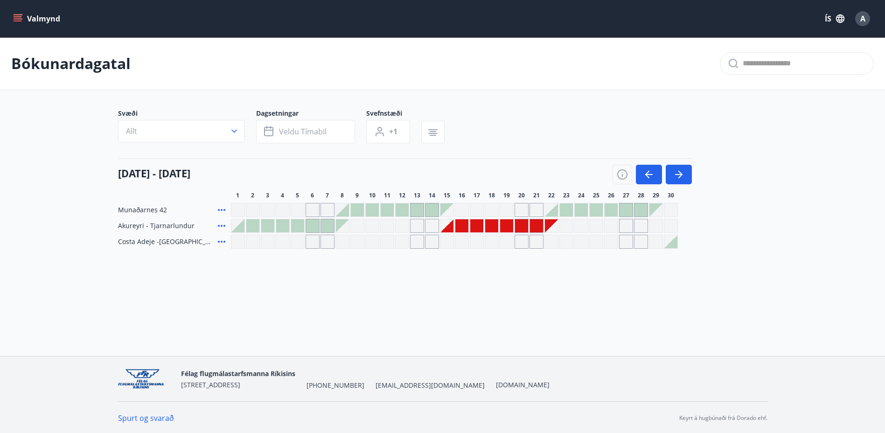
click at [525, 227] on div at bounding box center [521, 225] width 13 height 13
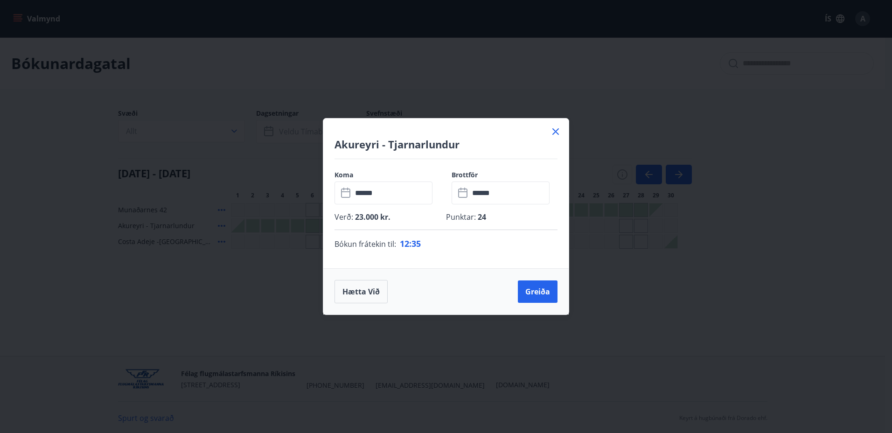
click at [479, 198] on input "******" at bounding box center [509, 193] width 80 height 23
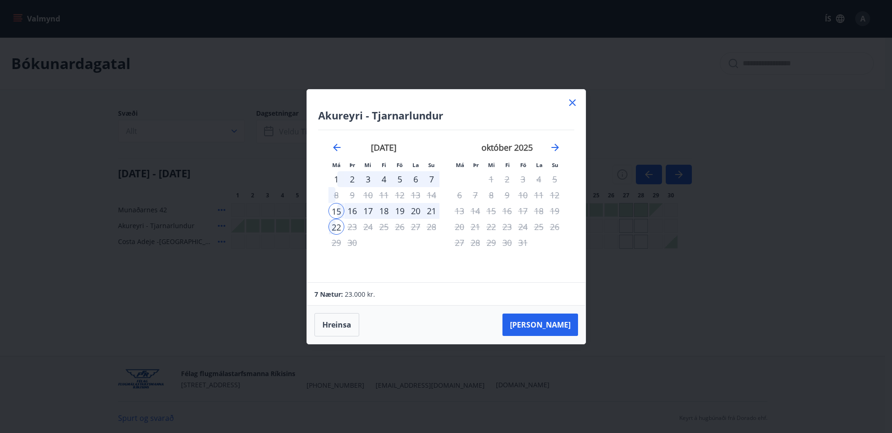
click at [418, 212] on div "20" at bounding box center [416, 211] width 16 height 16
click at [399, 212] on div "19" at bounding box center [400, 211] width 16 height 16
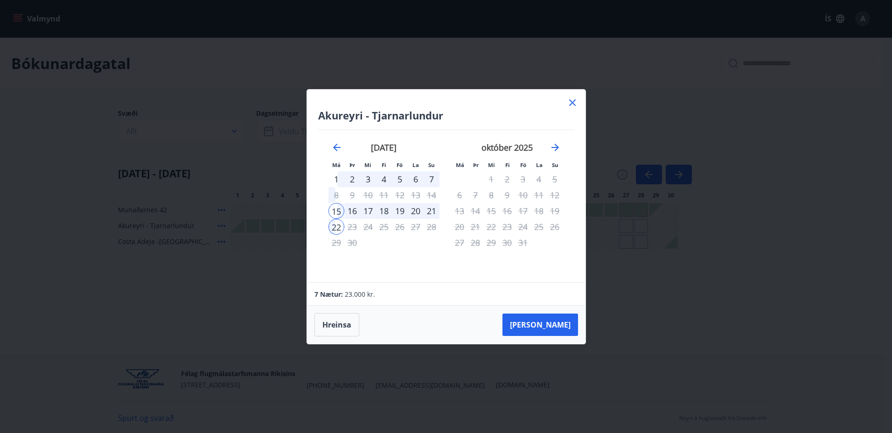
click at [399, 212] on div "19" at bounding box center [400, 211] width 16 height 16
click at [334, 325] on button "Hreinsa" at bounding box center [337, 324] width 45 height 23
click at [341, 322] on button "Hreinsa" at bounding box center [337, 324] width 45 height 23
click at [552, 146] on icon "Move forward to switch to the next month." at bounding box center [555, 147] width 11 height 11
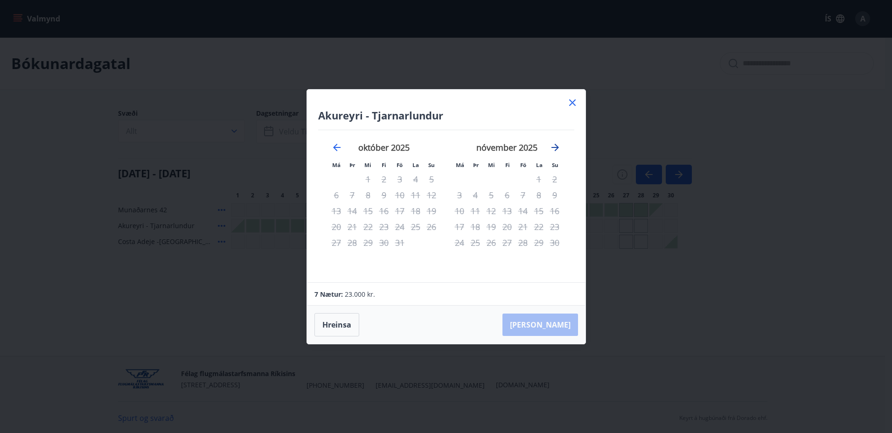
click at [553, 147] on icon "Move forward to switch to the next month." at bounding box center [555, 147] width 7 height 7
click at [554, 147] on icon "Move forward to switch to the next month." at bounding box center [555, 147] width 7 height 7
click at [338, 146] on icon "Move backward to switch to the previous month." at bounding box center [336, 147] width 11 height 11
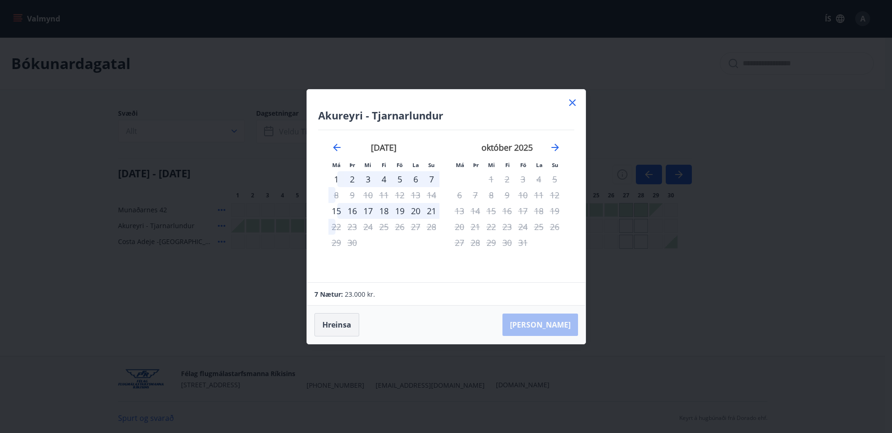
click at [336, 323] on button "Hreinsa" at bounding box center [337, 324] width 45 height 23
click at [364, 210] on div "17" at bounding box center [368, 211] width 16 height 16
click at [375, 211] on div "17" at bounding box center [368, 211] width 16 height 16
click at [408, 208] on div "20" at bounding box center [416, 211] width 16 height 16
click at [340, 317] on button "Hreinsa" at bounding box center [337, 324] width 45 height 23
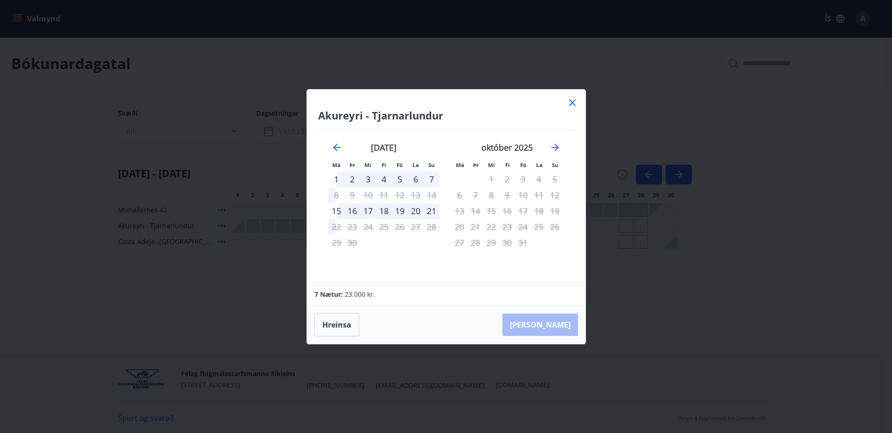
click at [572, 104] on icon at bounding box center [572, 102] width 7 height 7
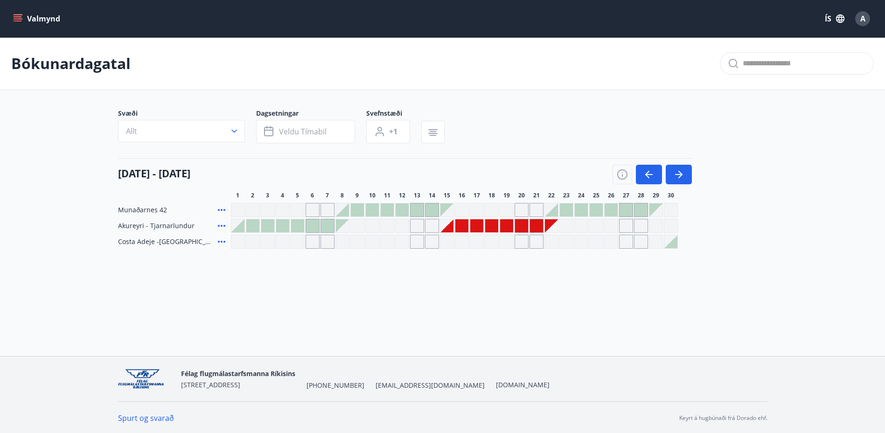
click at [466, 225] on div at bounding box center [461, 225] width 13 height 13
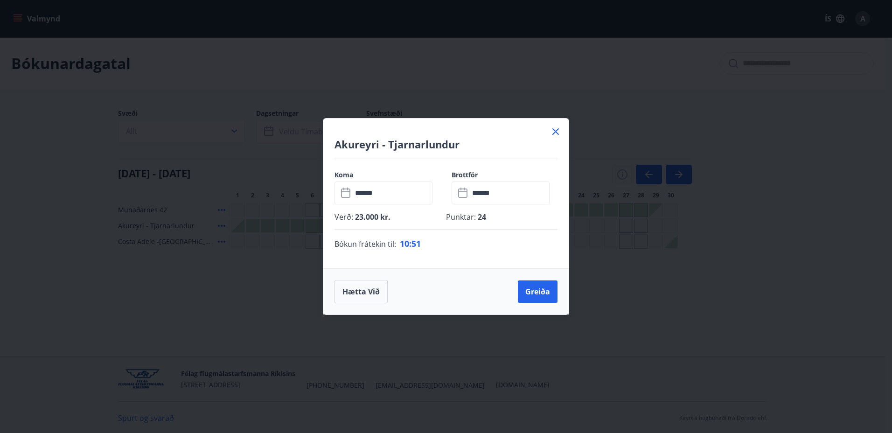
click at [373, 191] on input "******" at bounding box center [392, 193] width 80 height 23
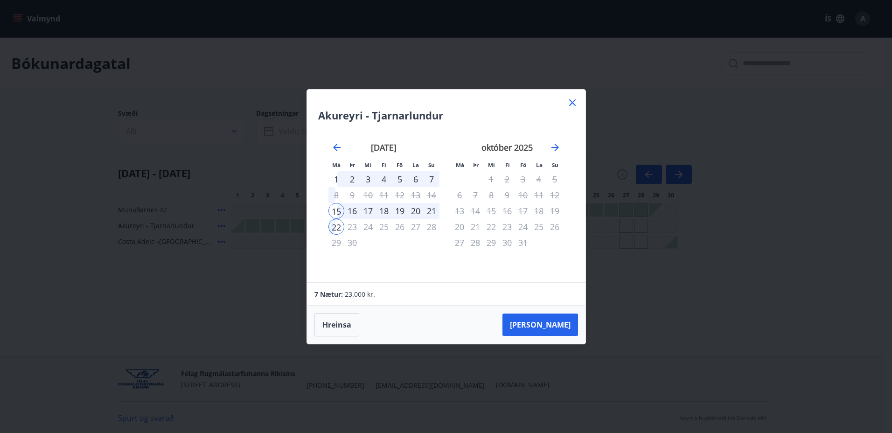
click at [380, 209] on div "18" at bounding box center [384, 211] width 16 height 16
click at [384, 211] on div "18" at bounding box center [384, 211] width 16 height 16
drag, startPoint x: 384, startPoint y: 211, endPoint x: 389, endPoint y: 211, distance: 5.1
click at [385, 211] on div "18" at bounding box center [384, 211] width 16 height 16
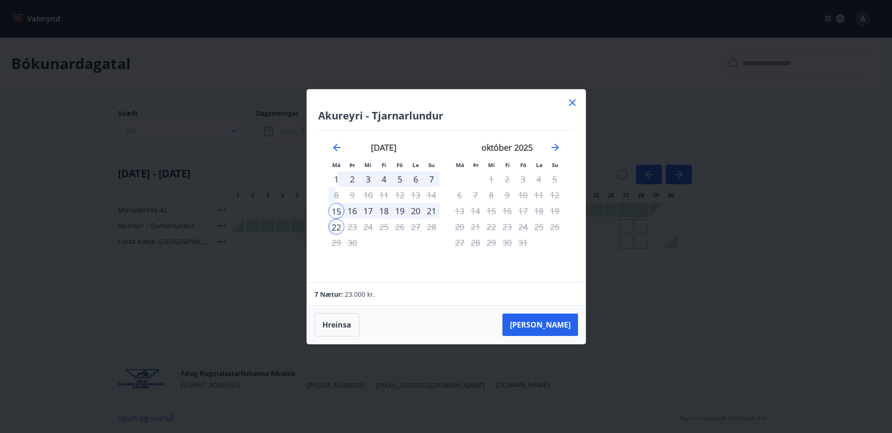
click at [399, 211] on div "19" at bounding box center [400, 211] width 16 height 16
click at [336, 320] on button "Hreinsa" at bounding box center [337, 324] width 45 height 23
click at [336, 146] on icon "Move backward to switch to the previous month." at bounding box center [336, 147] width 11 height 11
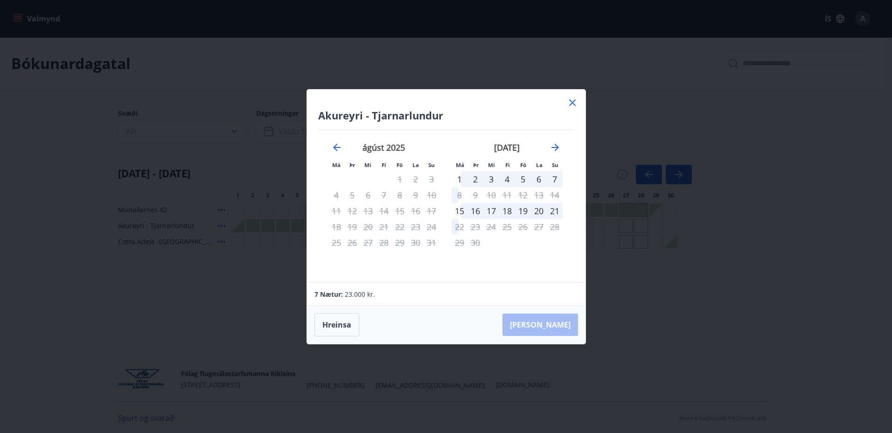
click at [572, 103] on icon at bounding box center [572, 102] width 1 height 1
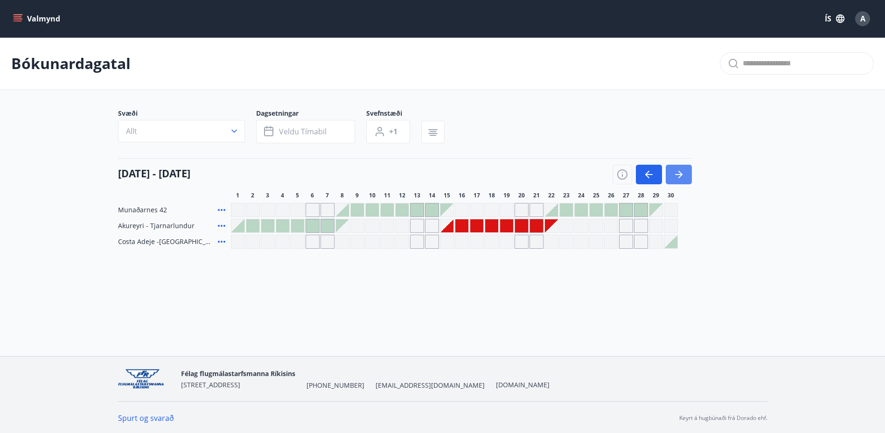
click at [677, 172] on icon "button" at bounding box center [678, 174] width 11 height 11
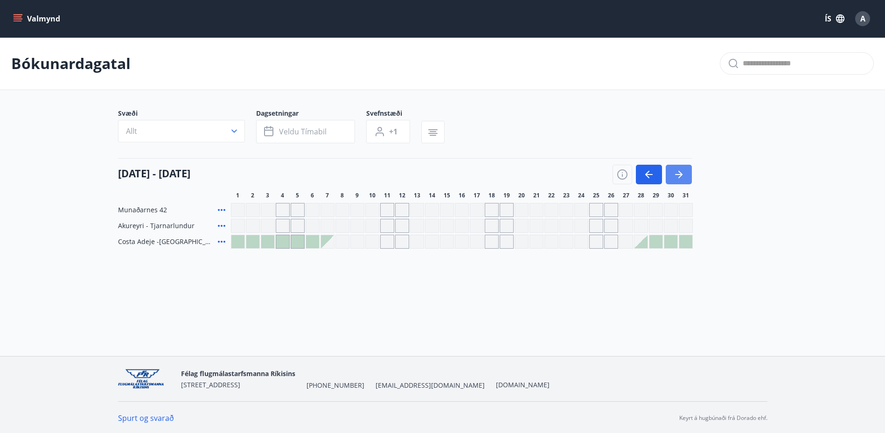
click at [677, 173] on icon "button" at bounding box center [678, 174] width 11 height 11
click at [676, 169] on icon "button" at bounding box center [678, 174] width 11 height 11
click at [646, 175] on icon "button" at bounding box center [649, 174] width 11 height 11
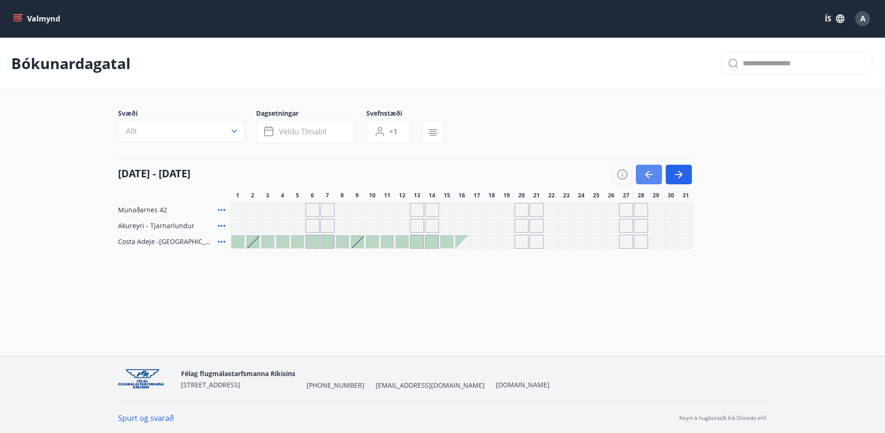
click at [646, 175] on icon "button" at bounding box center [649, 174] width 11 height 11
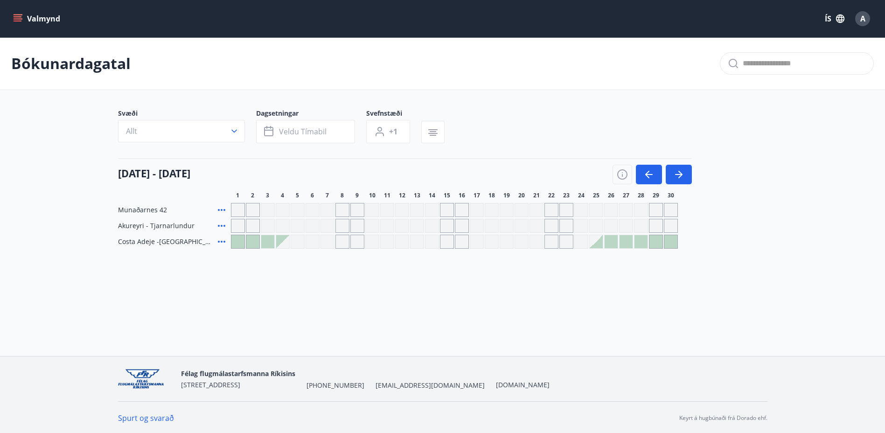
click at [402, 245] on div "Gráir dagar eru ekki bókanlegir" at bounding box center [402, 242] width 14 height 14
click at [612, 245] on div at bounding box center [611, 241] width 13 height 13
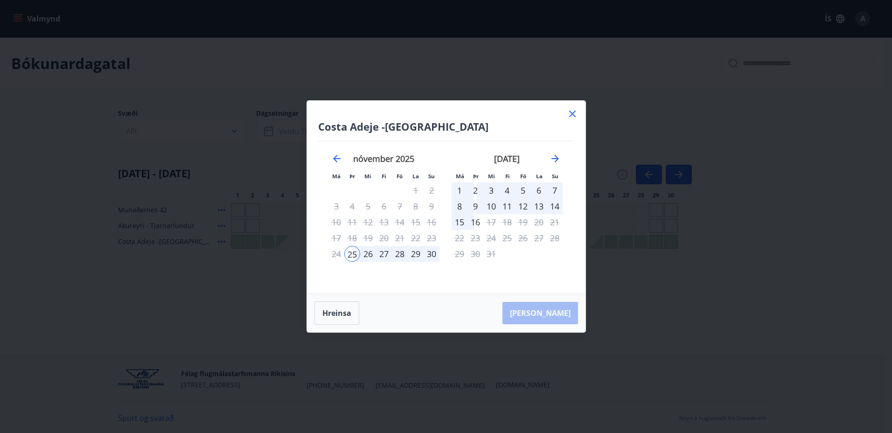
click at [574, 112] on icon at bounding box center [572, 114] width 7 height 7
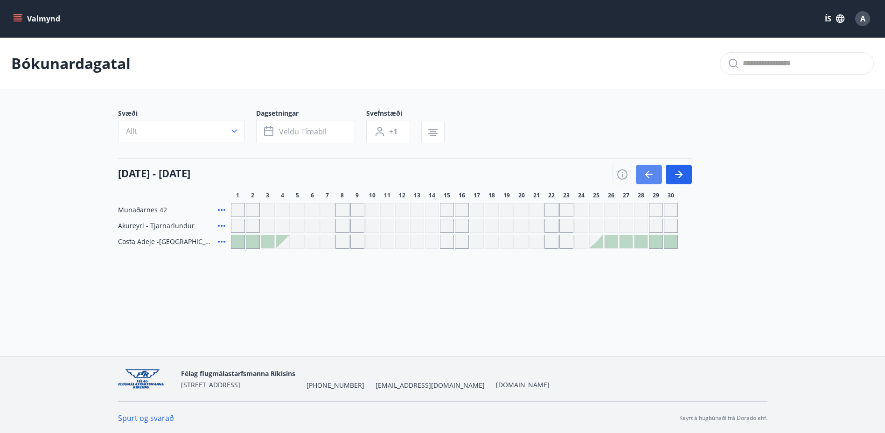
click at [654, 180] on icon "button" at bounding box center [649, 174] width 11 height 11
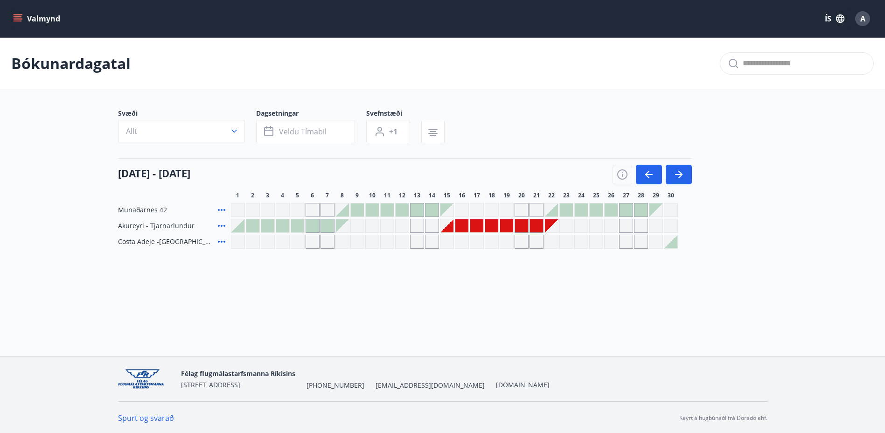
click at [476, 226] on div at bounding box center [476, 225] width 13 height 13
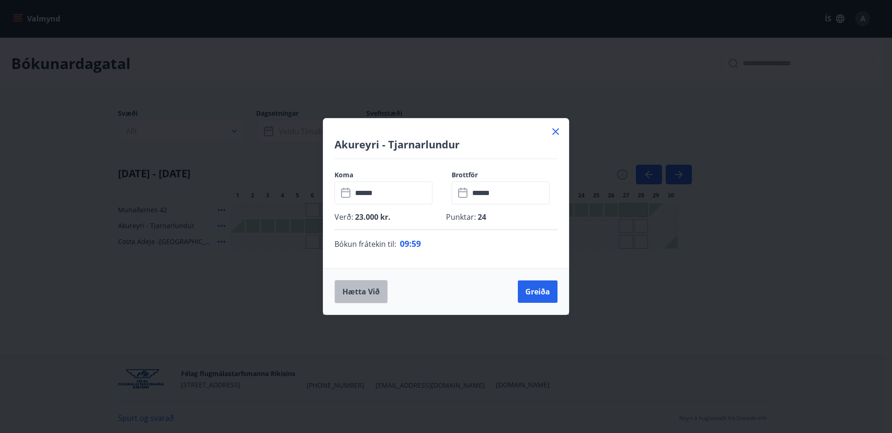
click at [368, 296] on button "Hætta við" at bounding box center [361, 291] width 53 height 23
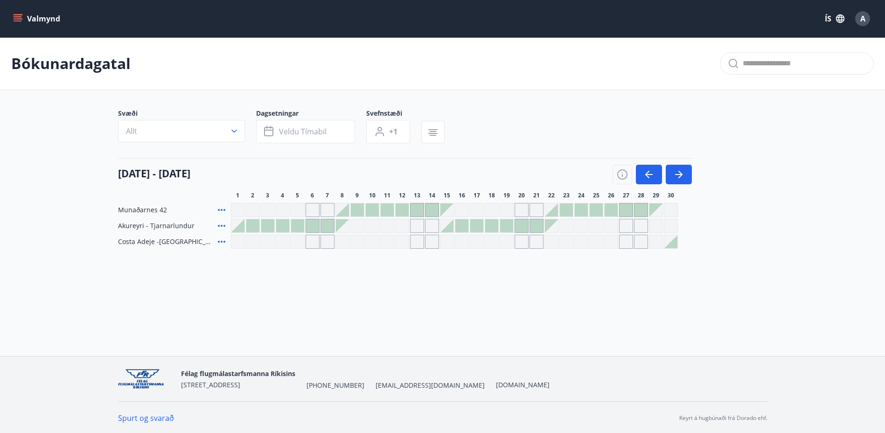
click at [447, 228] on div at bounding box center [447, 225] width 13 height 13
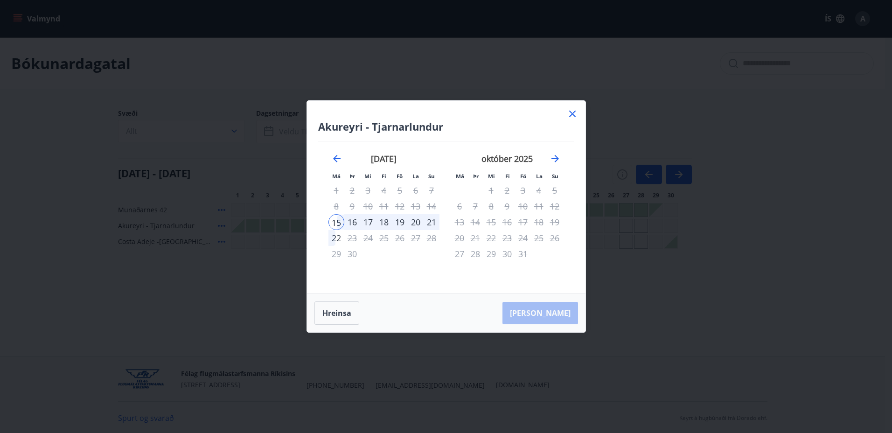
click at [413, 223] on div "20" at bounding box center [416, 222] width 16 height 16
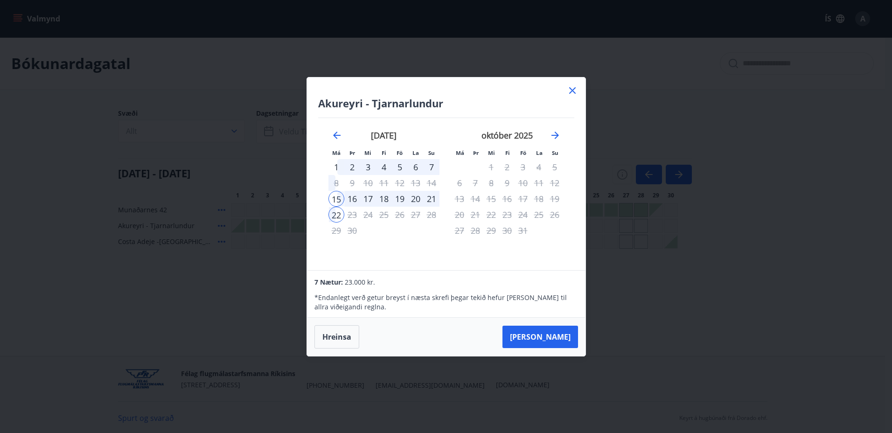
click at [416, 200] on div "20" at bounding box center [416, 199] width 16 height 16
click at [547, 328] on button "Taka Frá" at bounding box center [541, 337] width 76 height 22
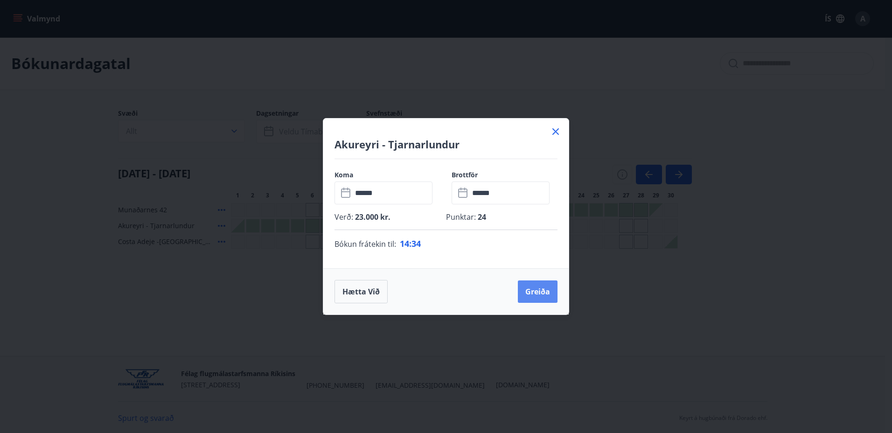
click at [531, 294] on button "Greiða" at bounding box center [538, 291] width 40 height 22
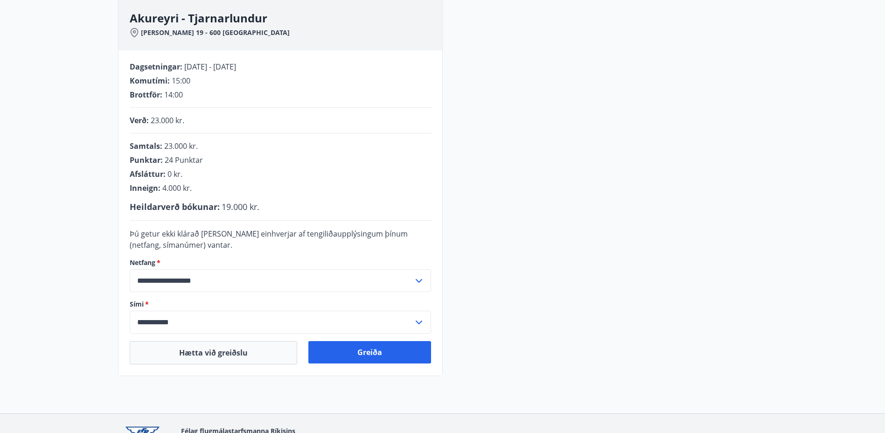
scroll to position [140, 0]
click at [375, 346] on button "Greiða" at bounding box center [369, 352] width 123 height 22
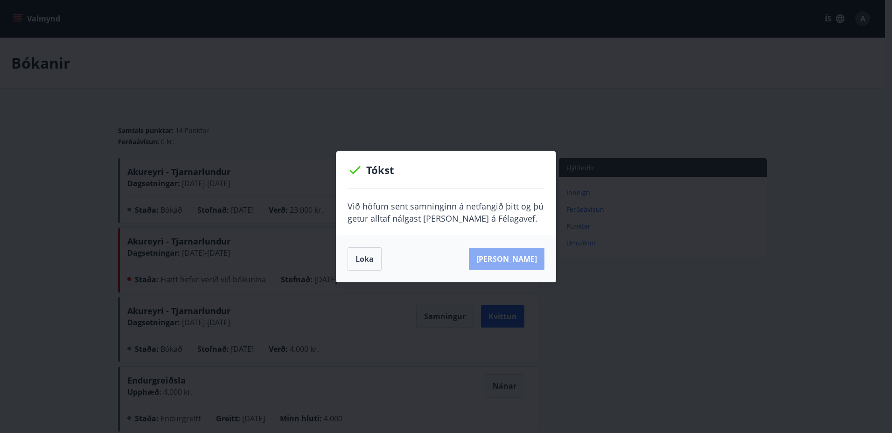
click at [525, 264] on button "Sjá samning" at bounding box center [507, 259] width 76 height 22
